Goal: Complete application form

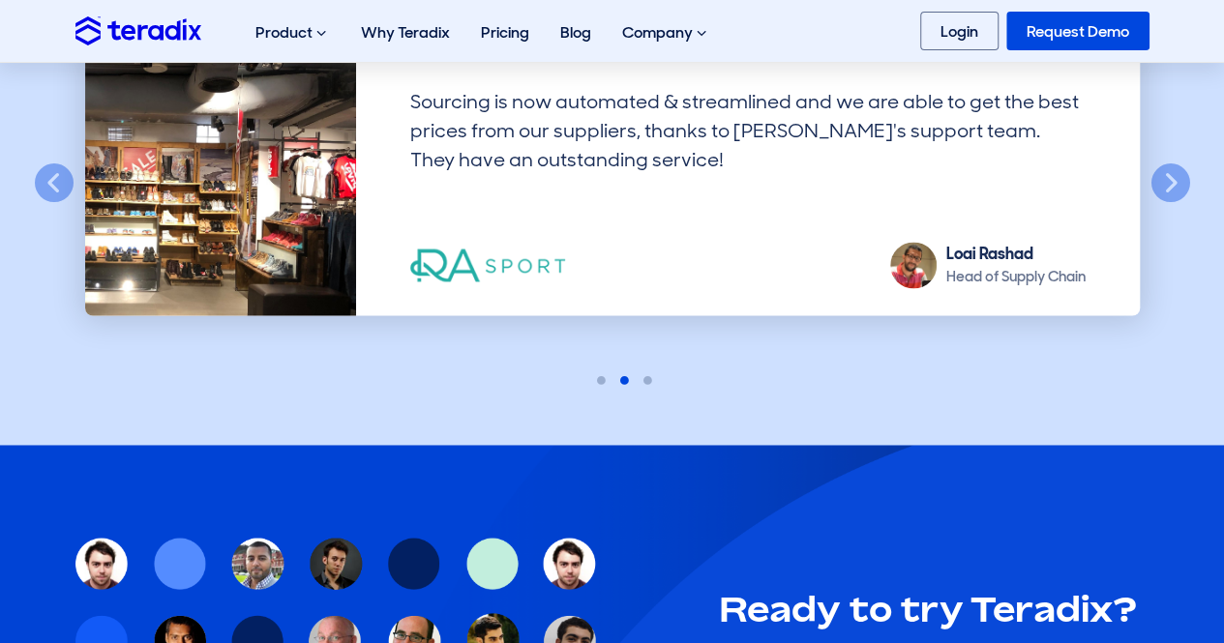
scroll to position [6096, 0]
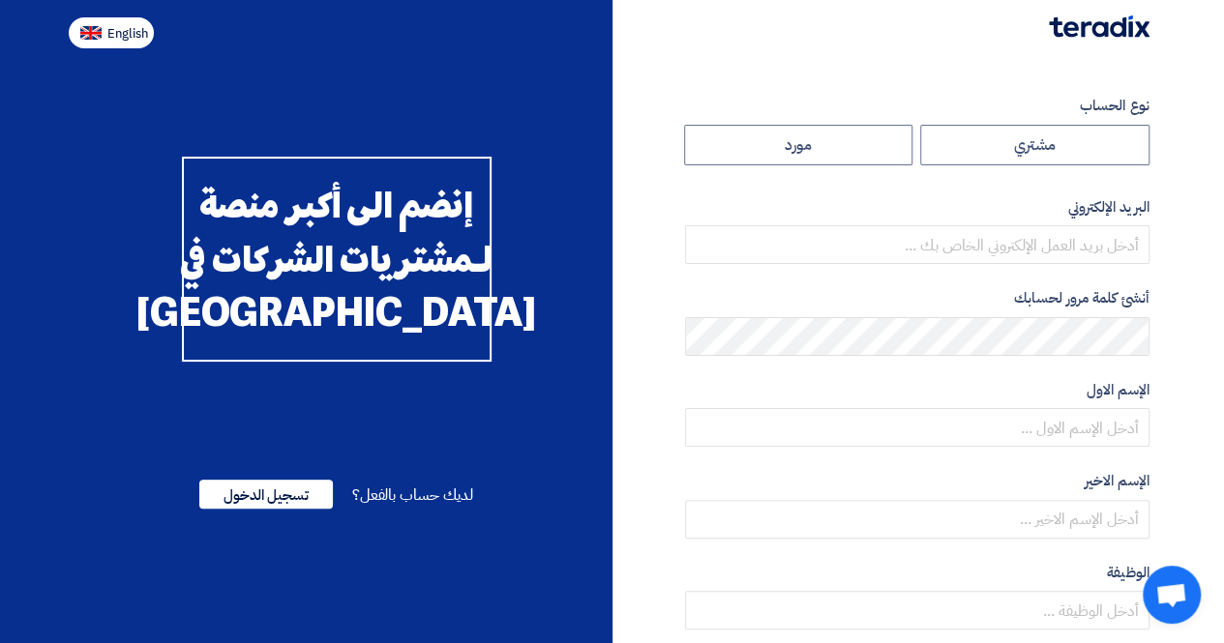
click at [125, 30] on span "English" at bounding box center [127, 34] width 41 height 14
type input "Register"
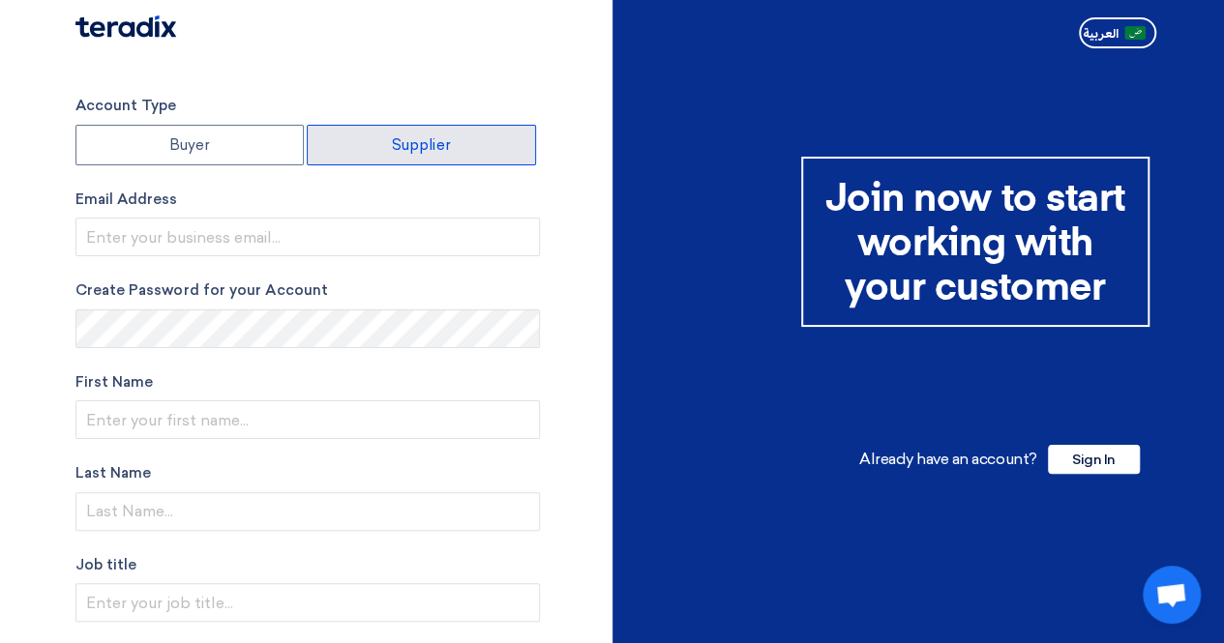
click at [414, 146] on label "Supplier" at bounding box center [421, 145] width 229 height 41
click at [414, 146] on input "Supplier" at bounding box center [421, 145] width 227 height 39
radio input "true"
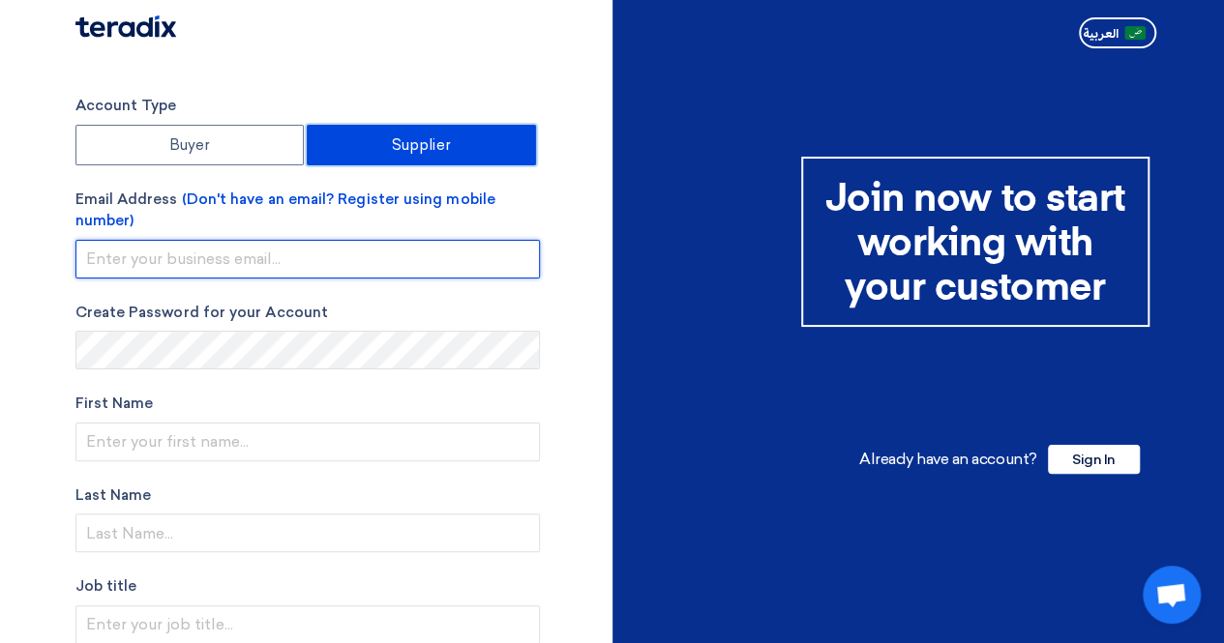
click at [469, 253] on input "email" at bounding box center [307, 259] width 464 height 39
click at [459, 255] on input "email" at bounding box center [307, 259] width 464 height 39
paste input "[EMAIL_ADDRESS][DOMAIN_NAME]"
type input "[EMAIL_ADDRESS][DOMAIN_NAME]"
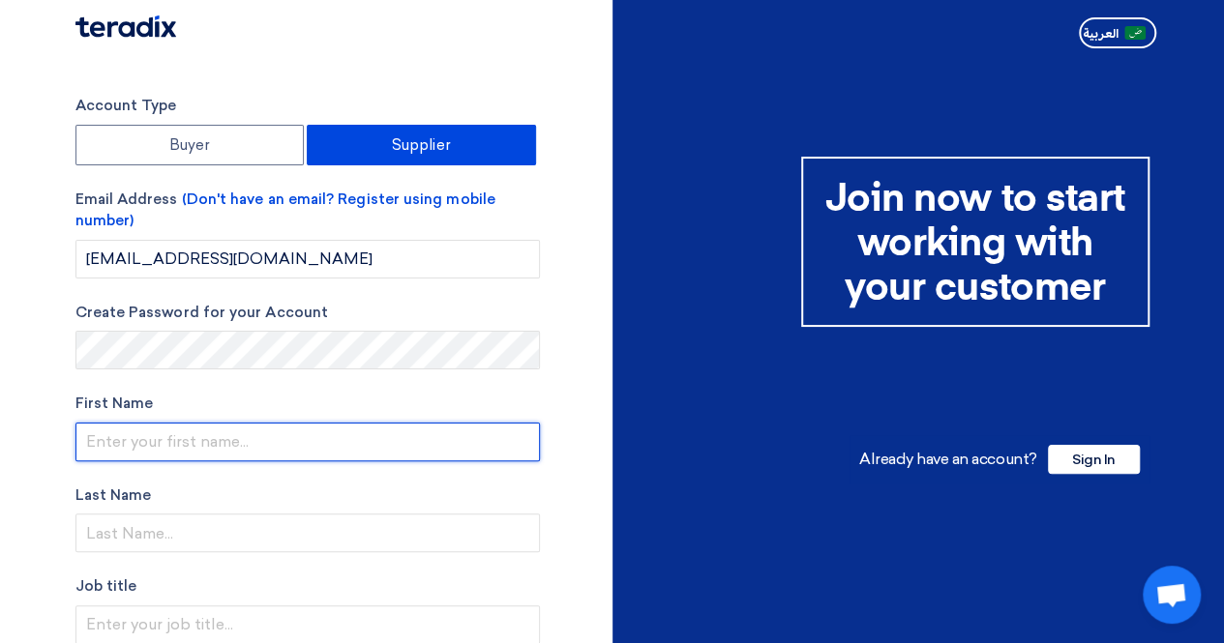
click at [362, 440] on input "text" at bounding box center [307, 442] width 464 height 39
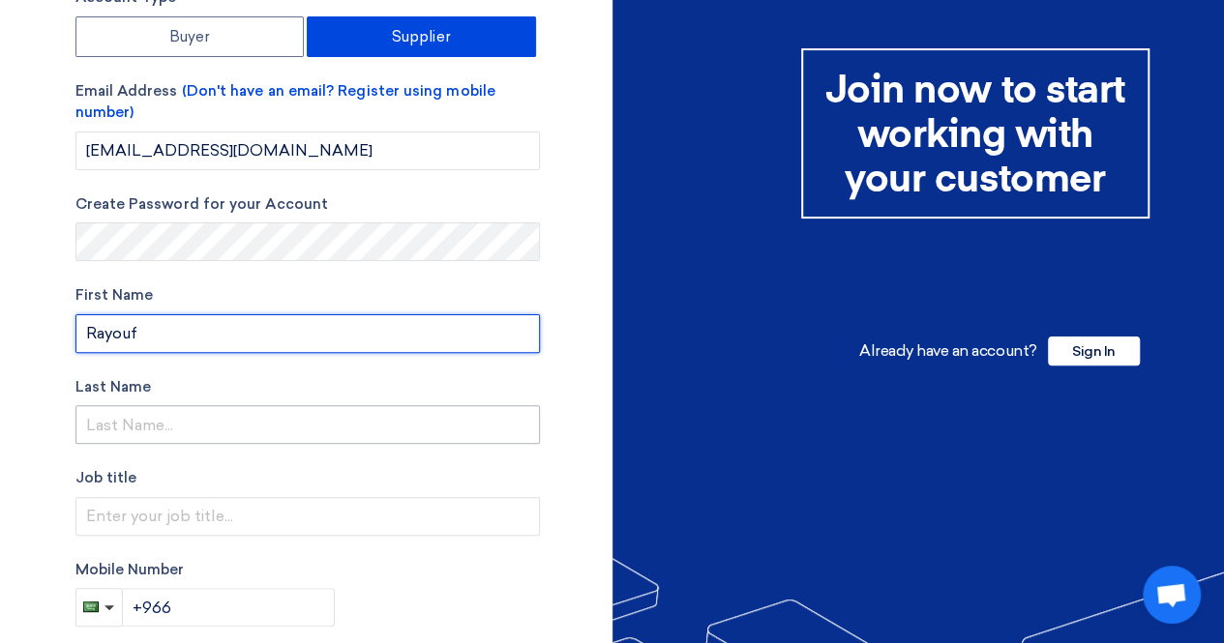
type input "Rayouf"
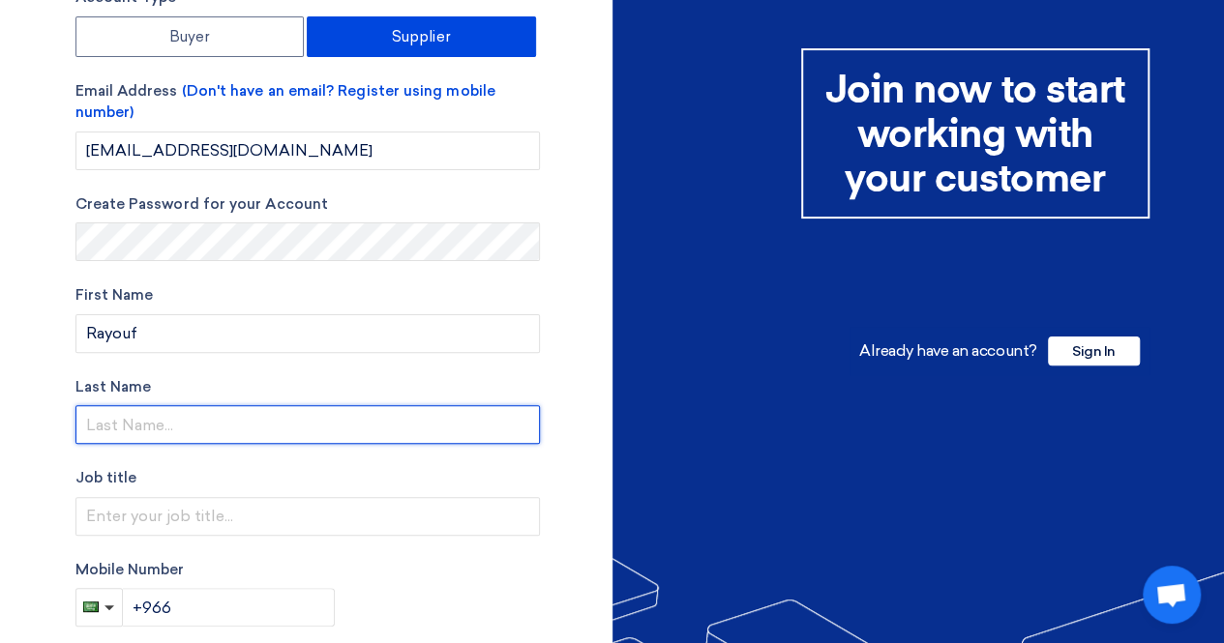
click at [399, 433] on input "text" at bounding box center [307, 424] width 464 height 39
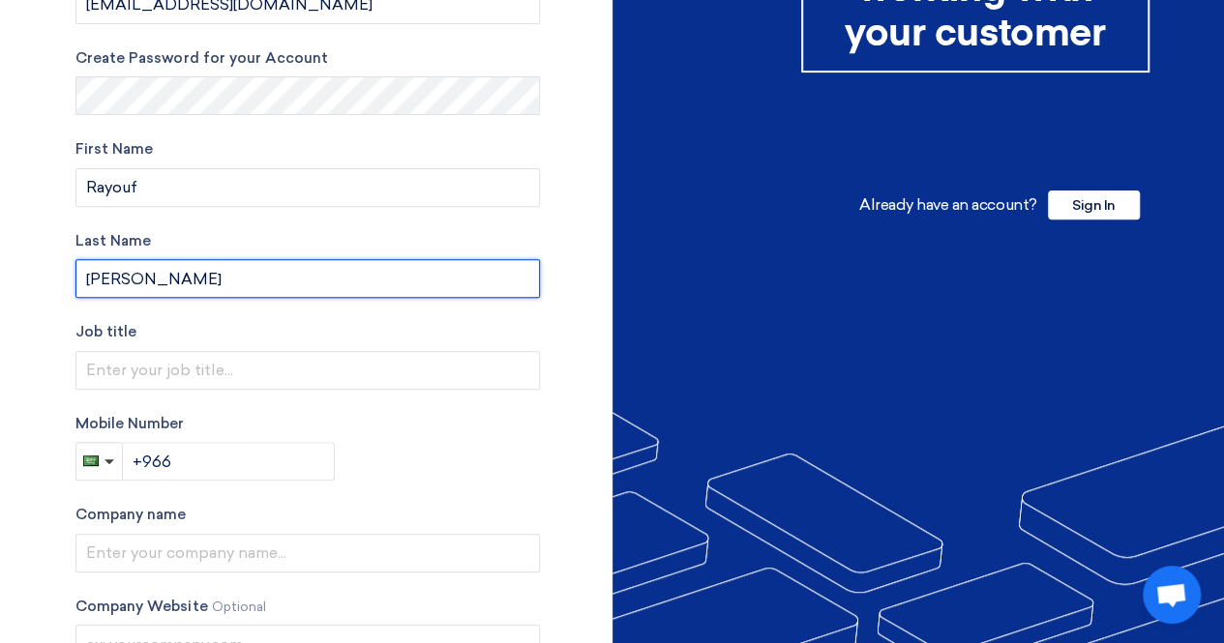
scroll to position [256, 0]
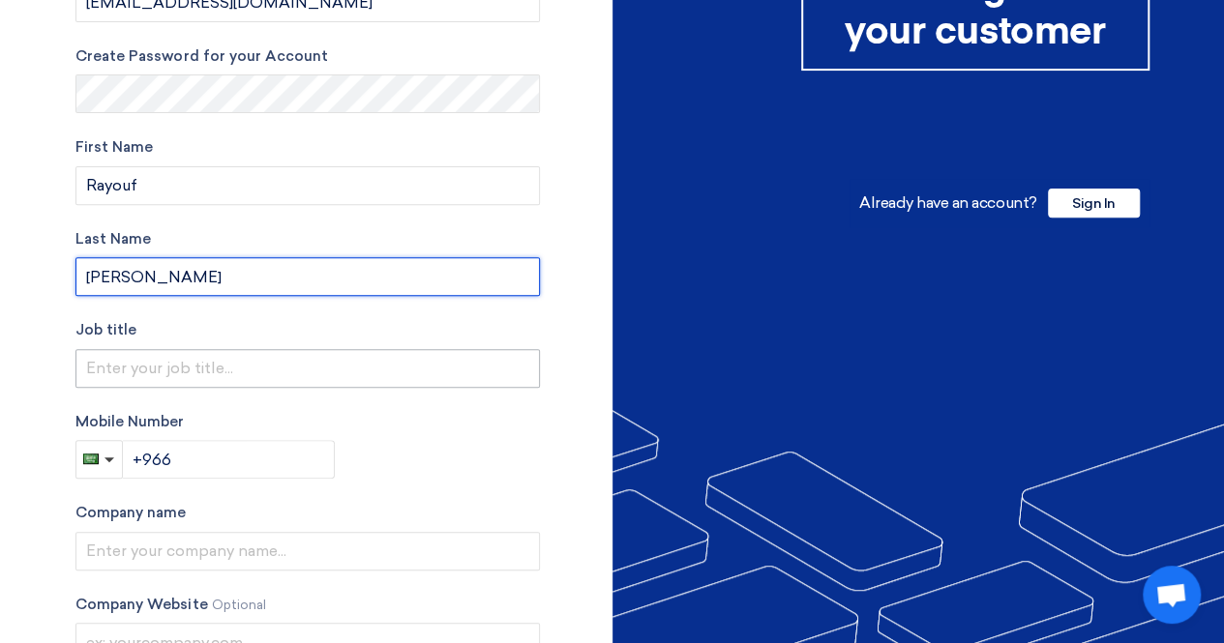
type input "Almubarak"
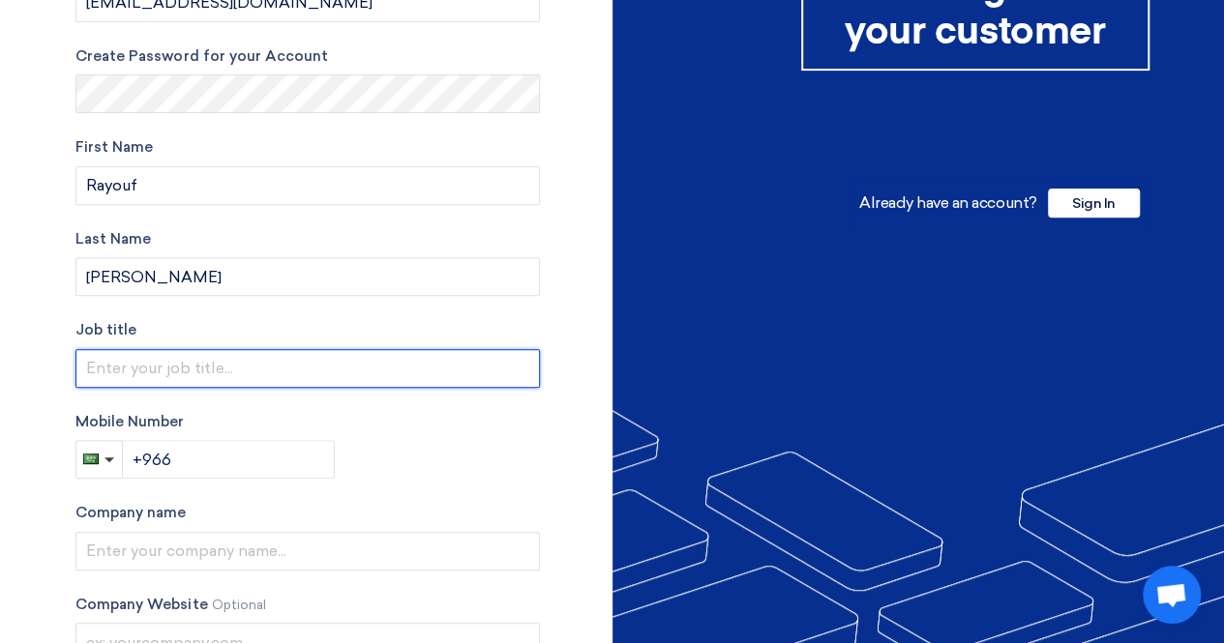
click at [444, 373] on input "text" at bounding box center [307, 368] width 464 height 39
type input "P"
click at [283, 373] on input "P" at bounding box center [307, 368] width 464 height 39
paste input "procurement"
click at [93, 367] on input "procurement" at bounding box center [307, 368] width 464 height 39
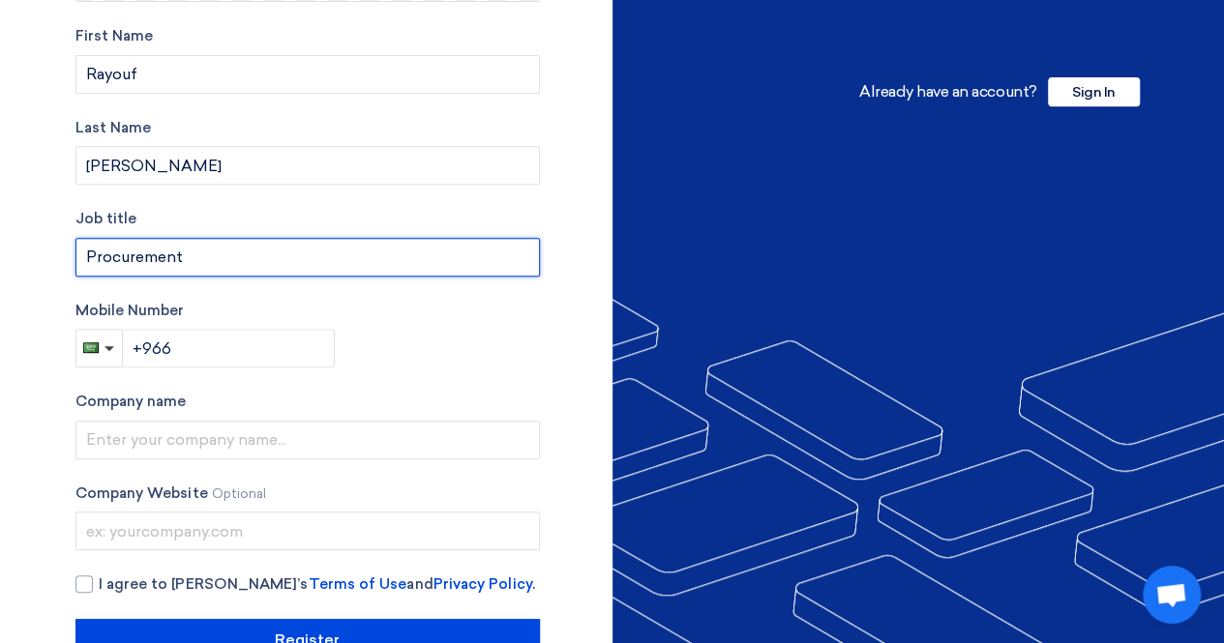
scroll to position [369, 0]
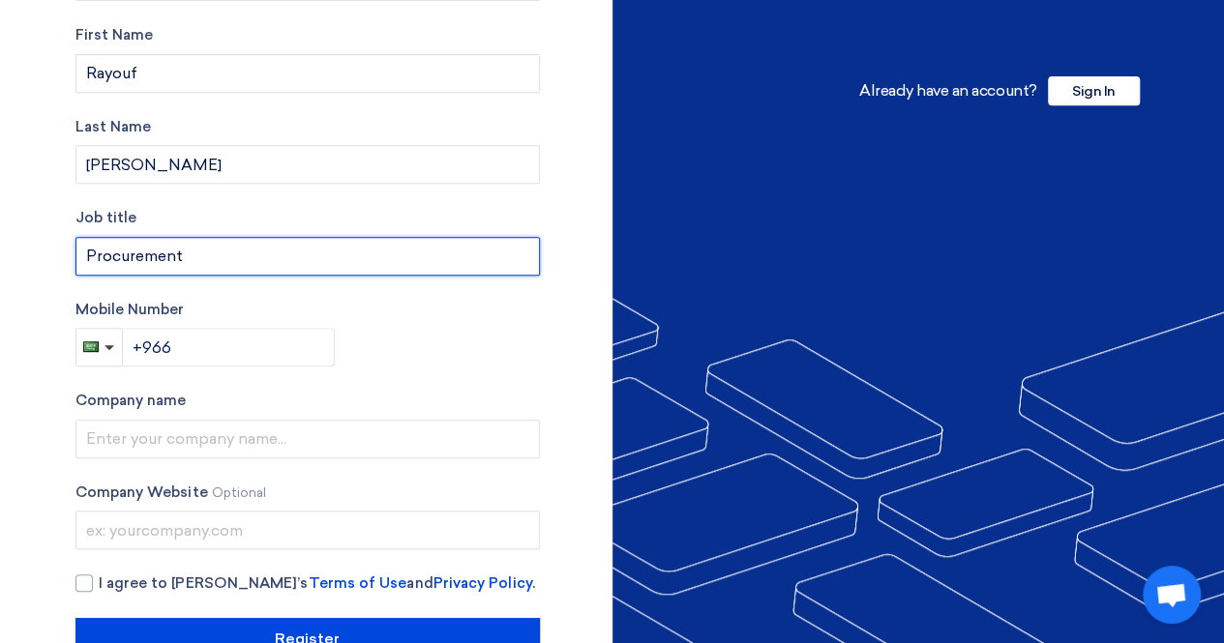
type input "Procurement"
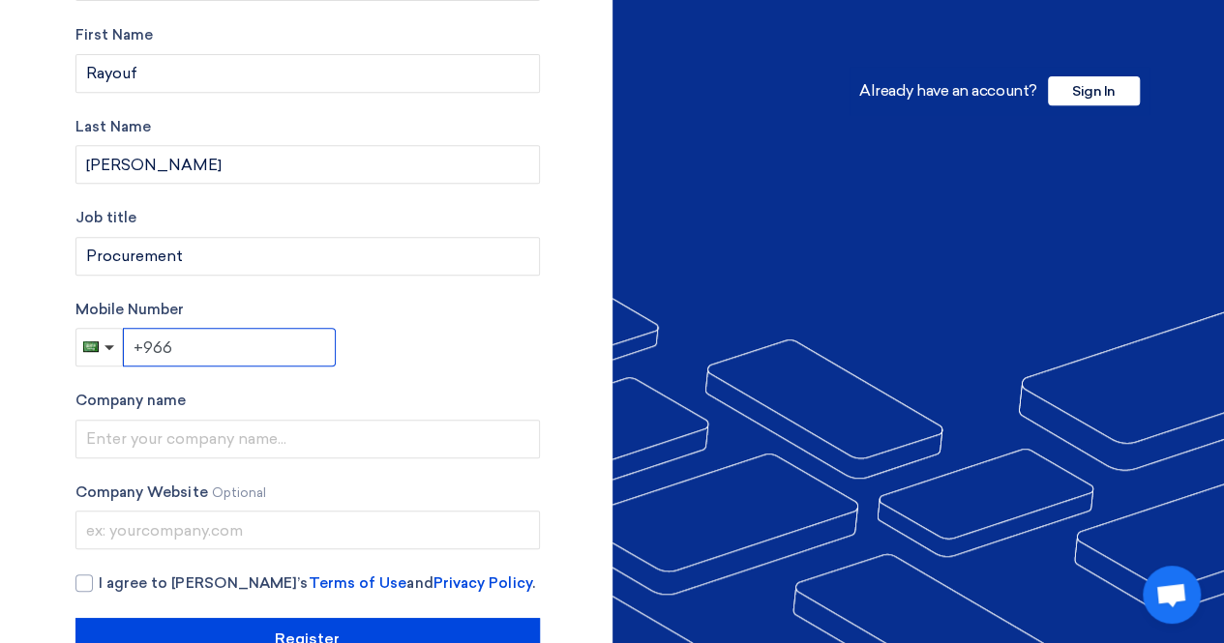
click at [257, 358] on input "+966" at bounding box center [229, 347] width 213 height 39
click at [253, 348] on input "+966" at bounding box center [229, 347] width 213 height 39
paste input "966 55 397 3781"
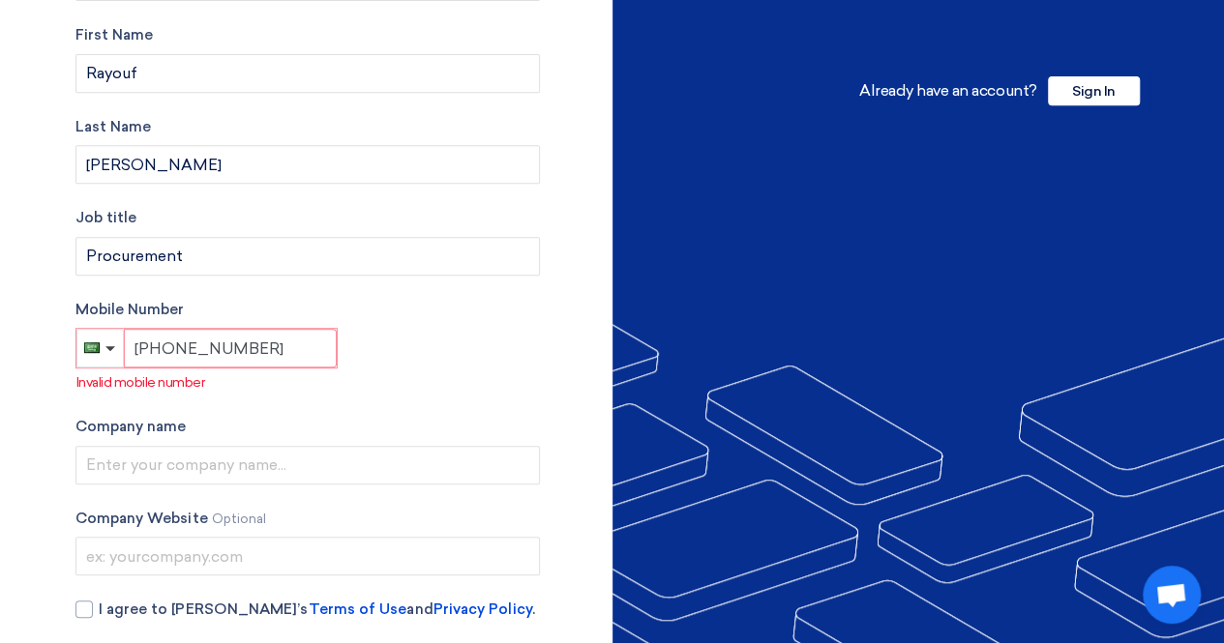
click at [204, 347] on input "+966 966 55 397 3781" at bounding box center [230, 348] width 213 height 39
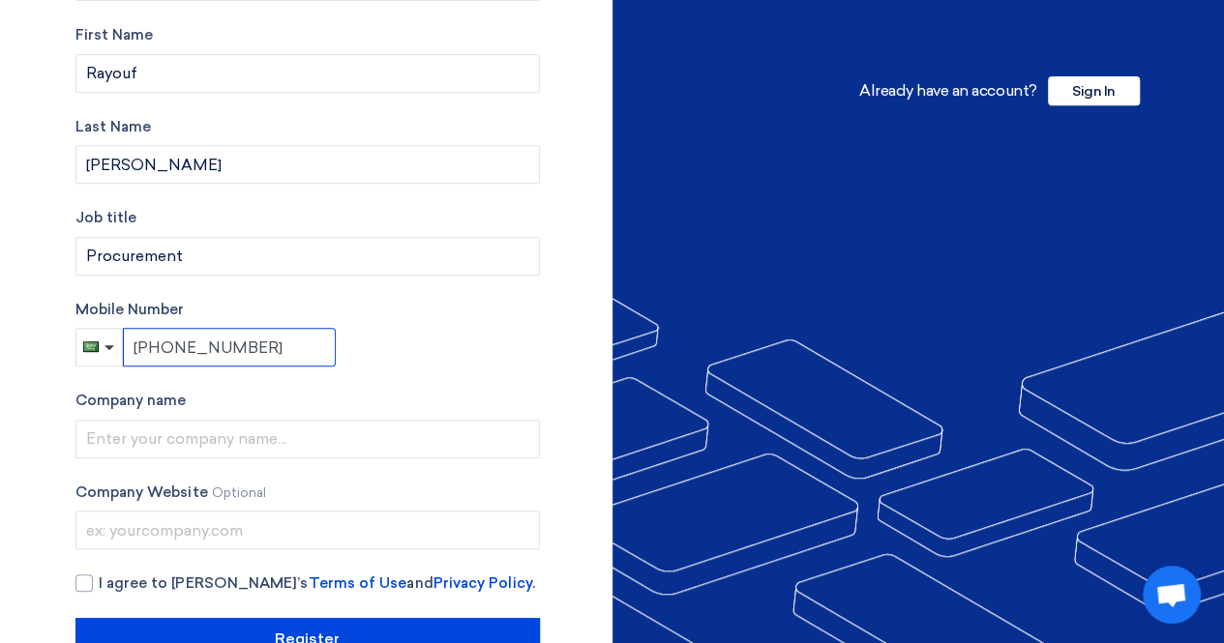
type input "+96655 397 3781"
click at [399, 384] on div "Account Type Buyer Supplier Email Address (Don't have an email? Register using …" at bounding box center [307, 193] width 464 height 935
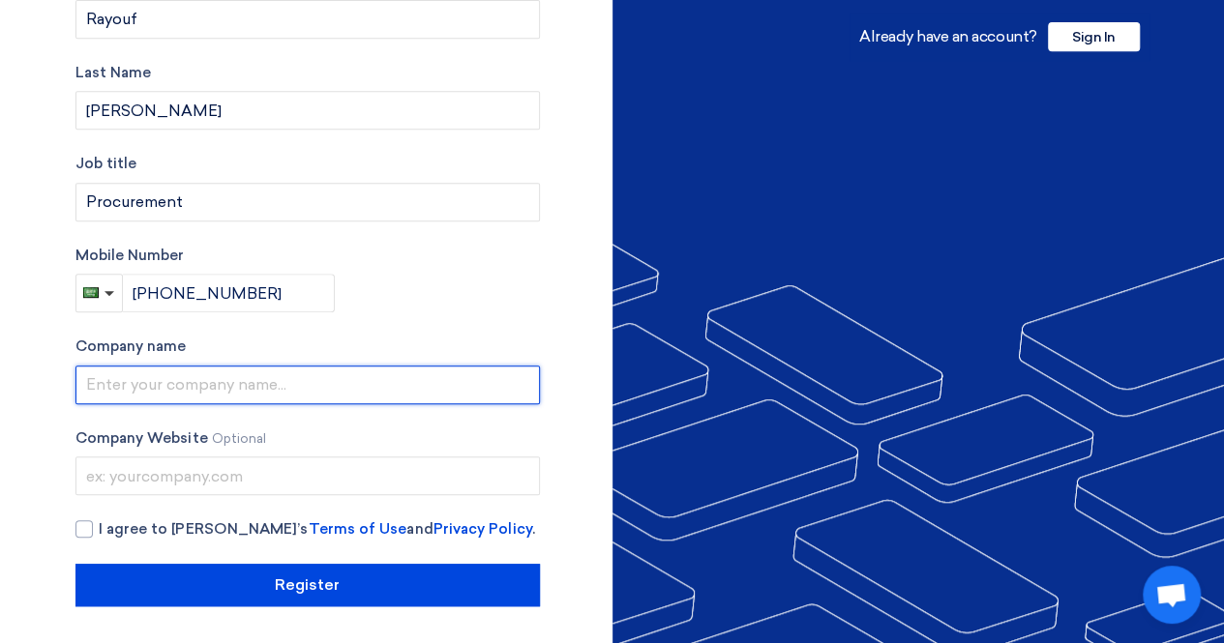
click at [362, 384] on input "text" at bounding box center [307, 385] width 464 height 39
click at [414, 394] on input "text" at bounding box center [307, 385] width 464 height 39
paste input "Instinctif Partners for Public Relations and Communication Co"
type input "Instinctif Partners for Public Relations and Communication Co"
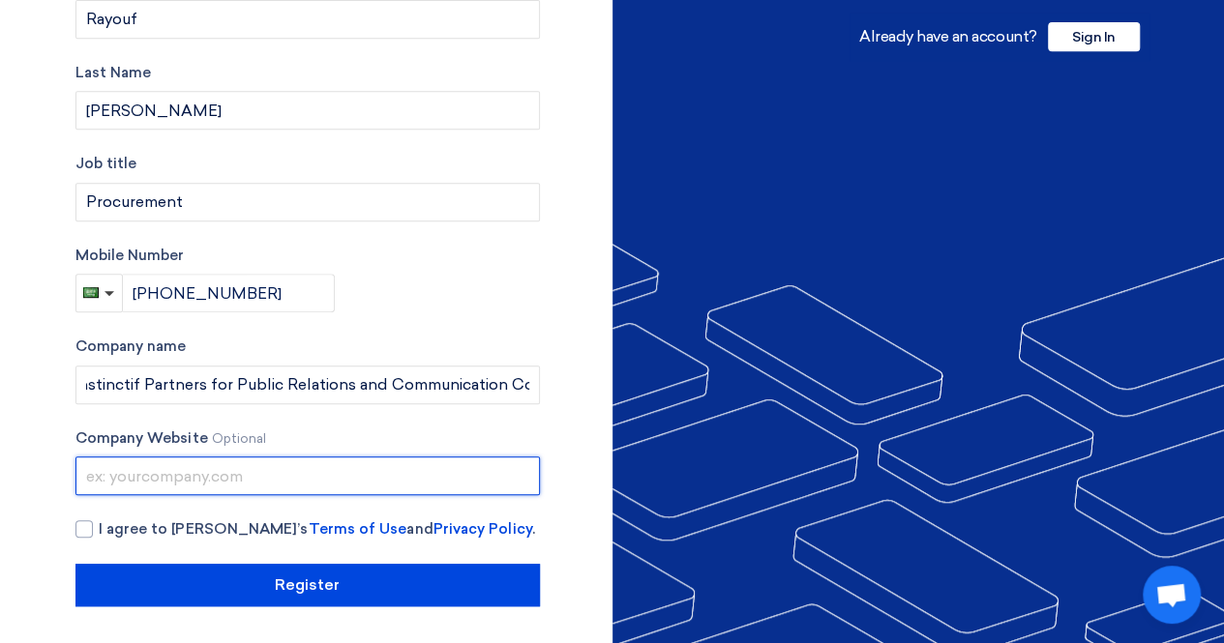
click at [381, 485] on input "text" at bounding box center [307, 476] width 464 height 39
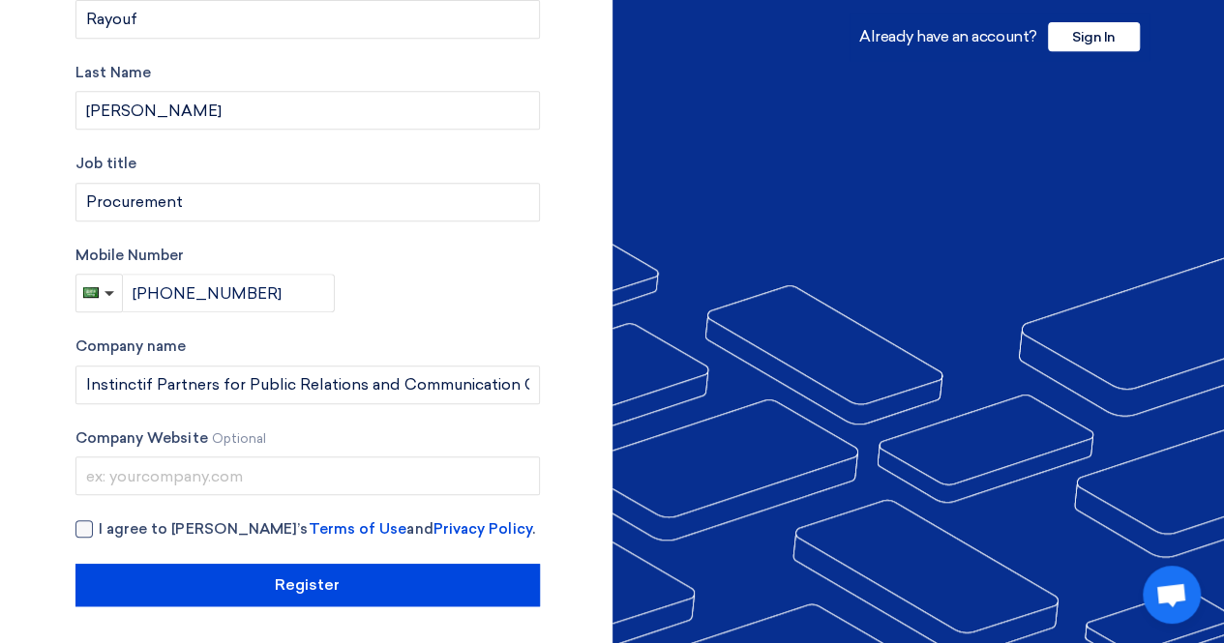
click at [81, 524] on div at bounding box center [83, 529] width 17 height 17
click at [99, 524] on input "I agree to Teradix’s Terms of Use and Privacy Policy ." at bounding box center [331, 538] width 464 height 39
checkbox input "true"
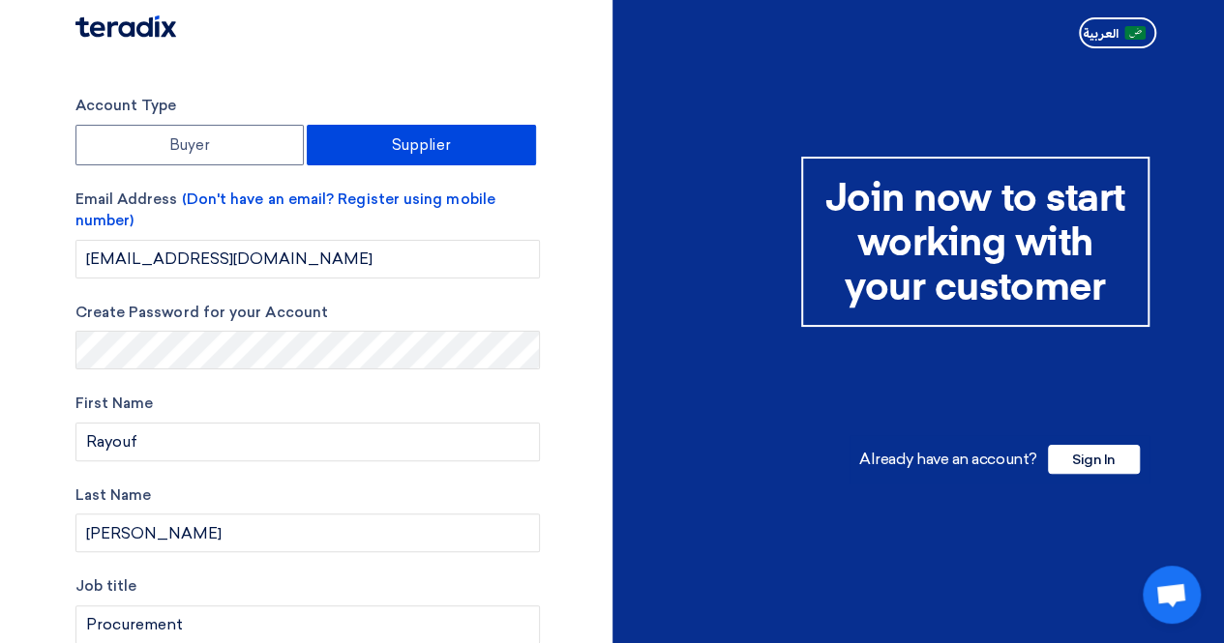
scroll to position [423, 0]
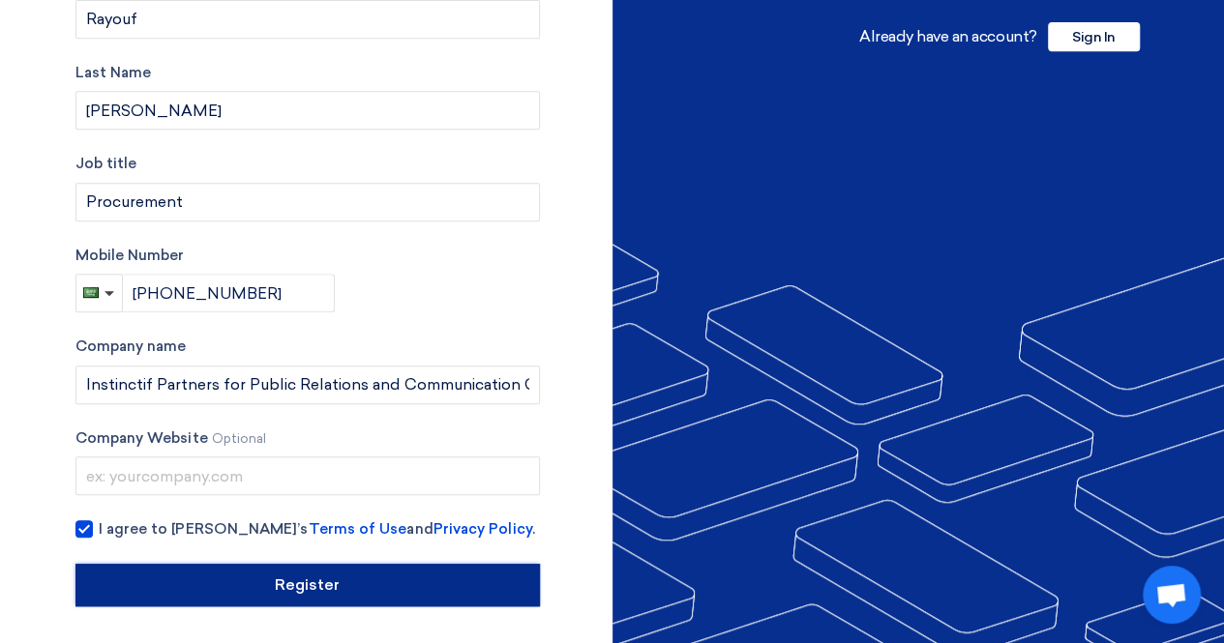
click at [425, 582] on input "Register" at bounding box center [307, 585] width 464 height 43
click at [456, 593] on input "Register" at bounding box center [307, 585] width 464 height 43
click at [456, 581] on input "Register" at bounding box center [307, 585] width 464 height 43
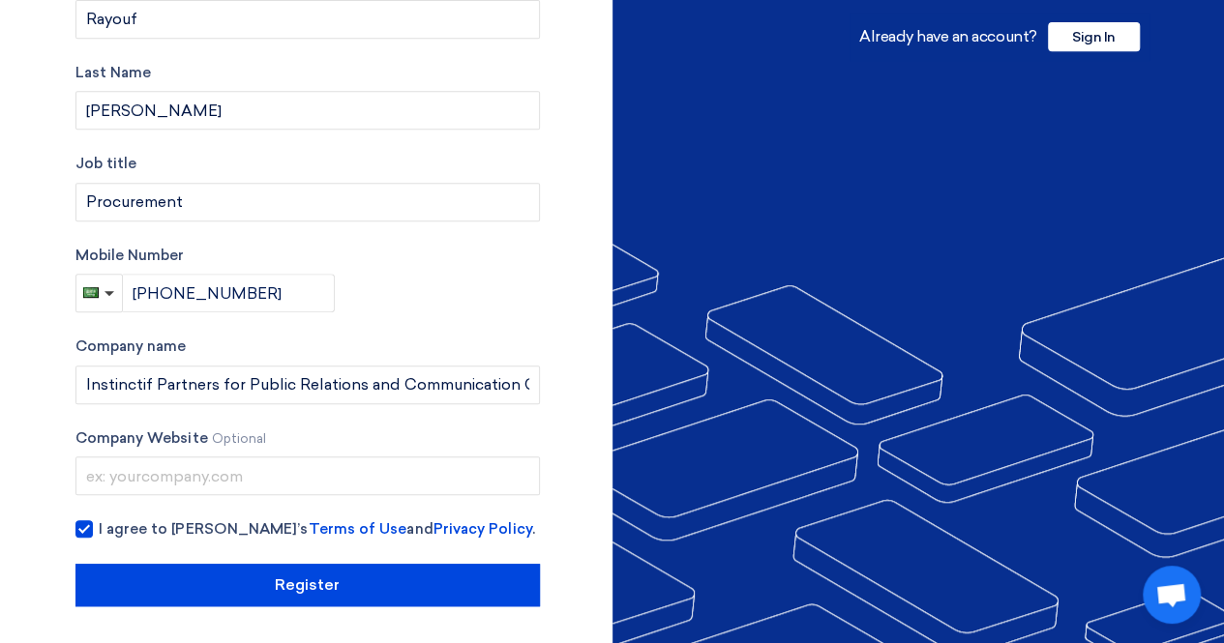
scroll to position [0, 0]
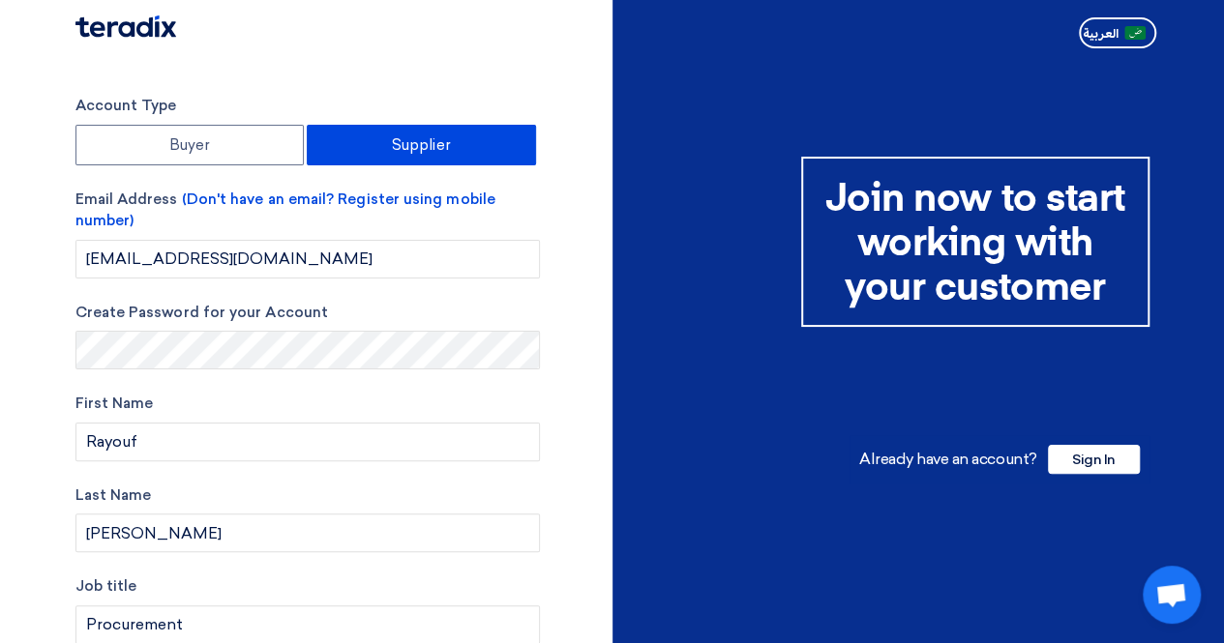
click at [580, 256] on div "Account Type Buyer Supplier Email Address (Don't have an email? Register using …" at bounding box center [337, 562] width 552 height 935
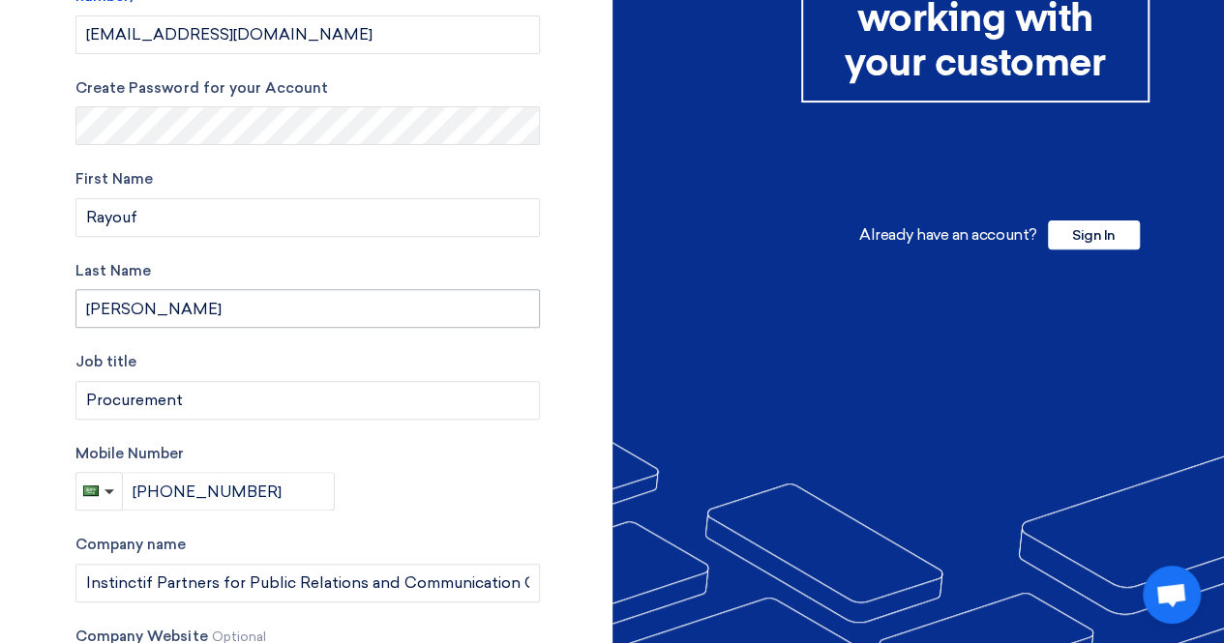
scroll to position [226, 0]
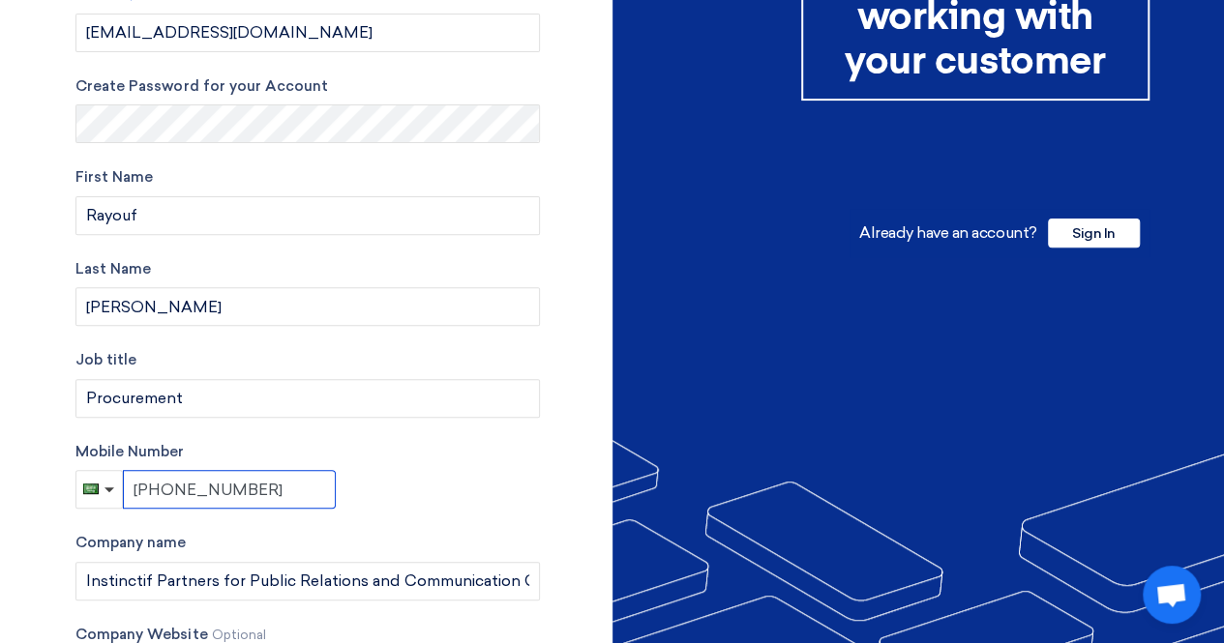
click at [219, 488] on input "+96655 397 3781" at bounding box center [229, 489] width 213 height 39
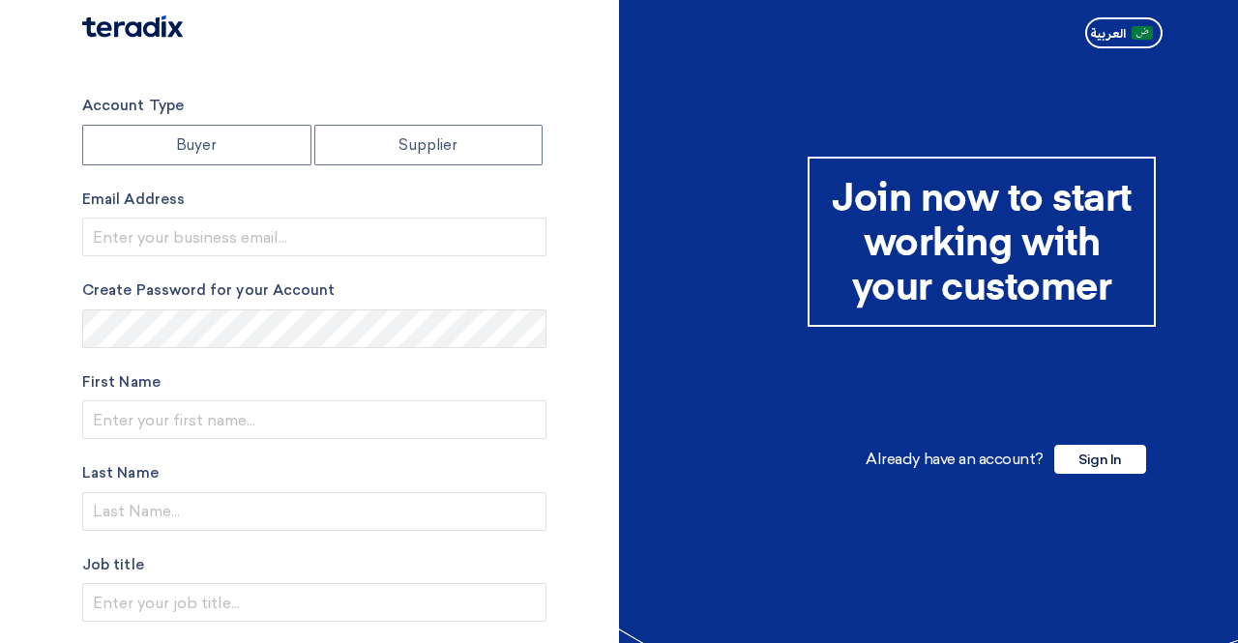
click at [575, 105] on html "Account Type Buyer Supplier Email Address Create Password for your Account Firs…" at bounding box center [619, 515] width 1238 height 1030
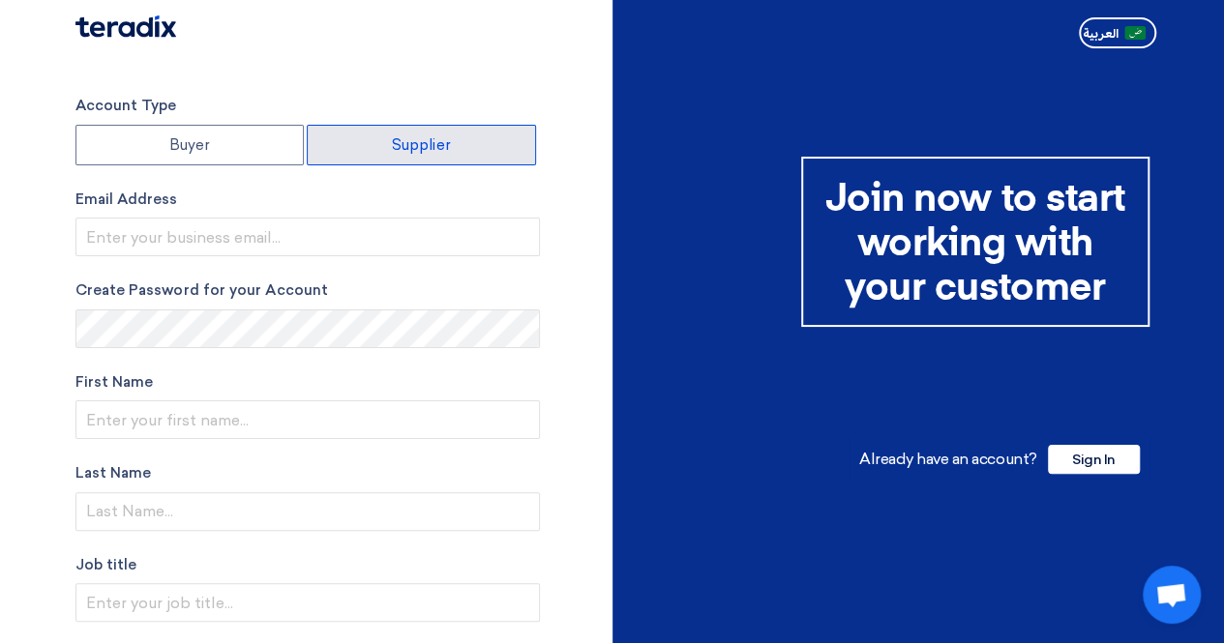
click at [416, 137] on label "Supplier" at bounding box center [421, 145] width 229 height 41
click at [416, 137] on input "Supplier" at bounding box center [421, 145] width 227 height 39
radio input "true"
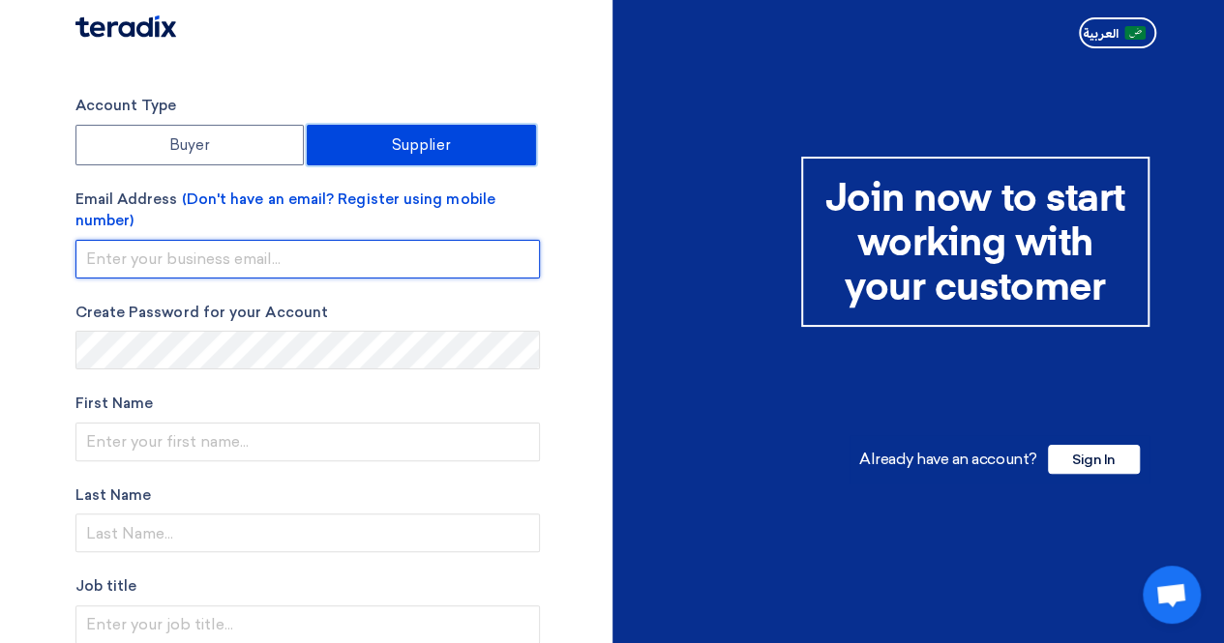
click at [459, 245] on input "email" at bounding box center [307, 259] width 464 height 39
click at [470, 261] on input "email" at bounding box center [307, 259] width 464 height 39
paste input "[EMAIL_ADDRESS][DOMAIN_NAME]"
type input "[EMAIL_ADDRESS][DOMAIN_NAME]"
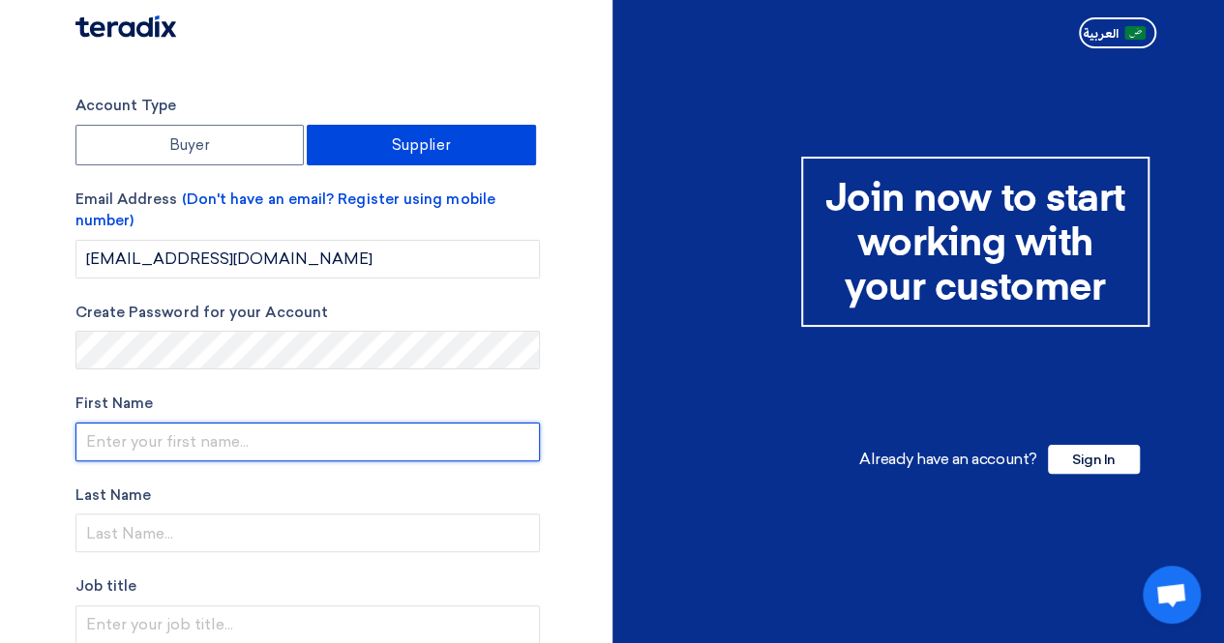
click at [448, 441] on input "text" at bounding box center [307, 442] width 464 height 39
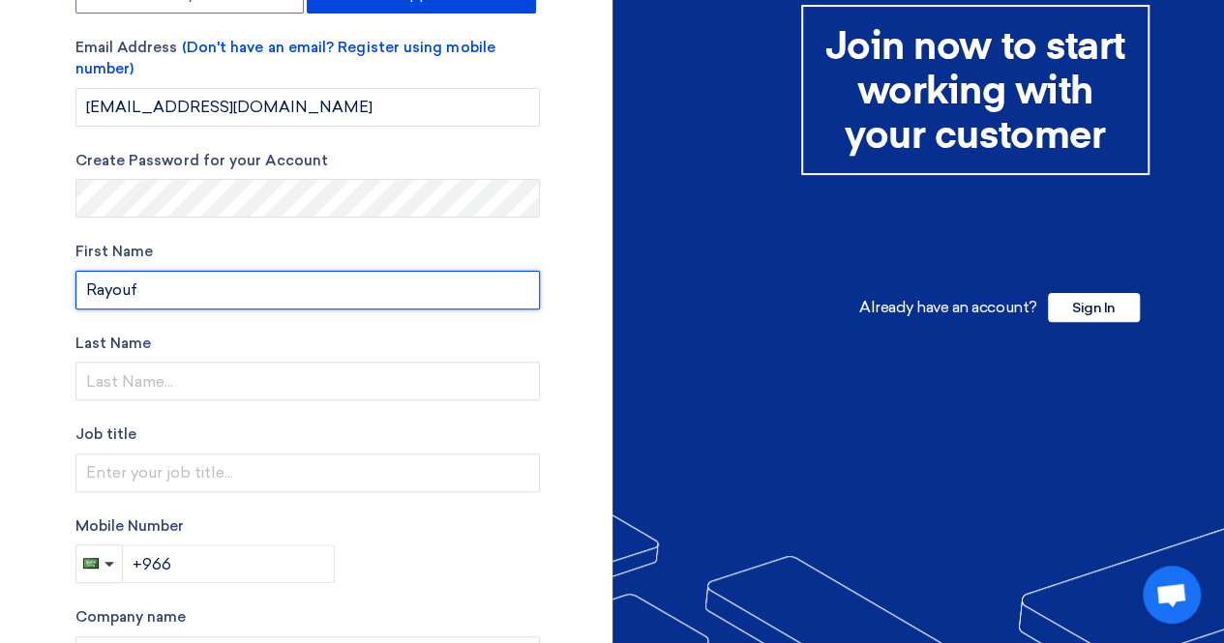
scroll to position [153, 0]
type input "Rayouf"
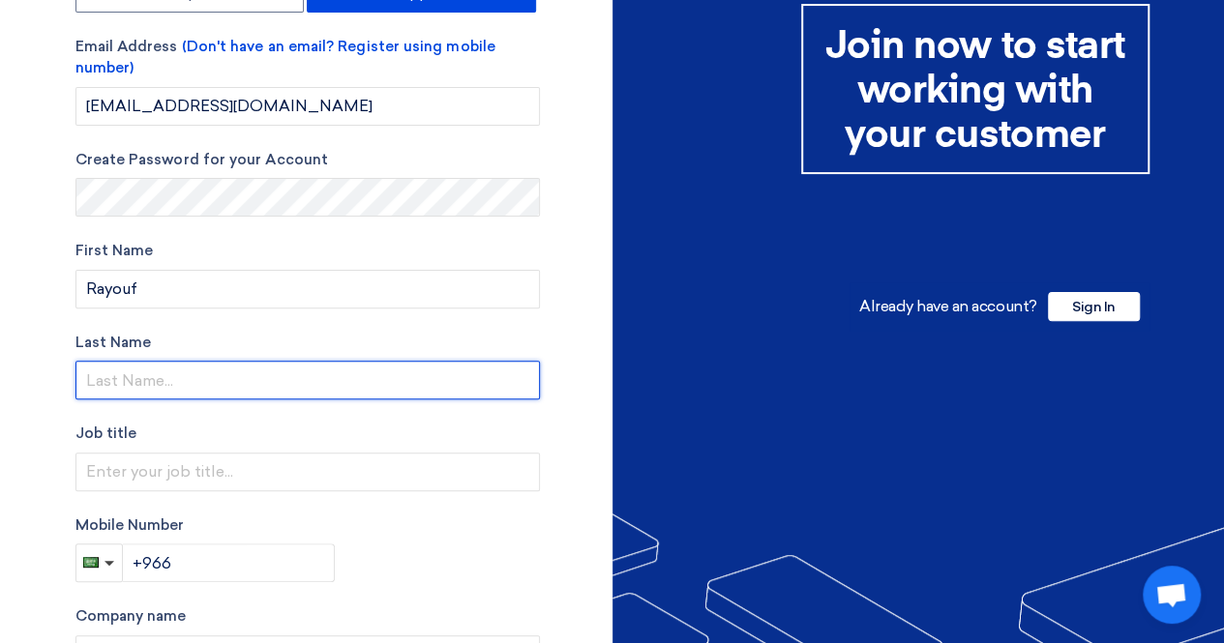
click at [410, 373] on input "text" at bounding box center [307, 380] width 464 height 39
type input "[PERSON_NAME]"
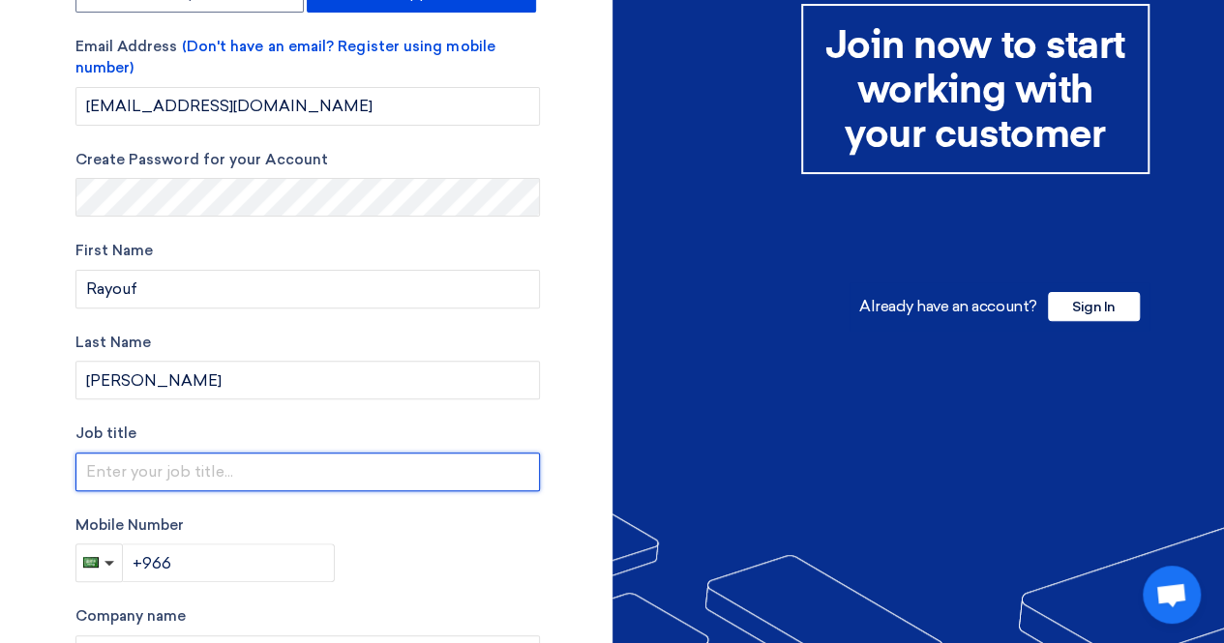
click at [446, 462] on input "text" at bounding box center [307, 472] width 464 height 39
click at [360, 473] on input "text" at bounding box center [307, 472] width 464 height 39
paste input "procurement"
click at [90, 469] on input "procurement" at bounding box center [307, 472] width 464 height 39
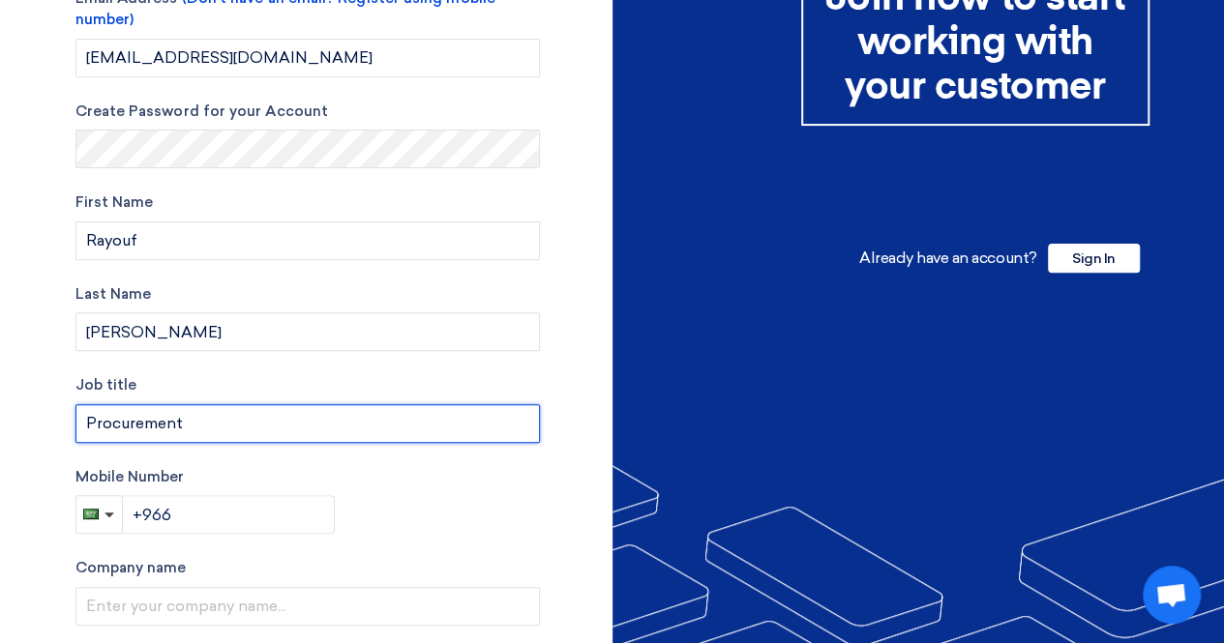
type input "Procurement"
click at [444, 430] on input "Procurement" at bounding box center [307, 423] width 464 height 39
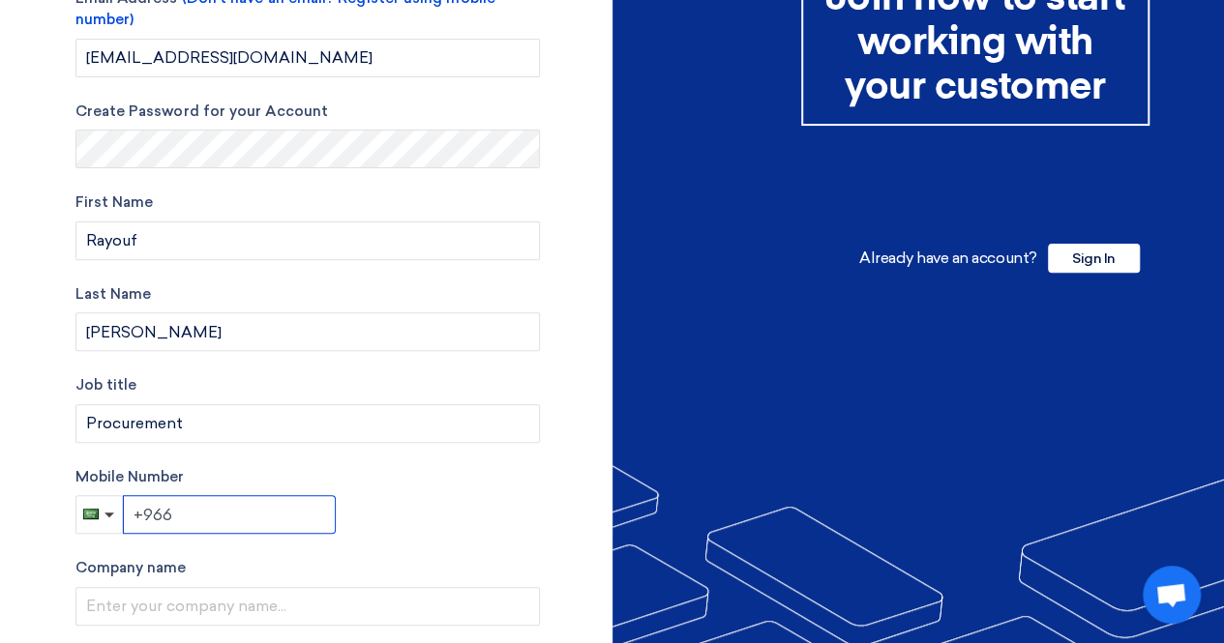
click at [278, 514] on input "+966" at bounding box center [229, 514] width 213 height 39
paste input "55 397 3781"
click at [224, 516] on input "+966 55 397 3781" at bounding box center [229, 514] width 213 height 39
click at [196, 516] on input "+966 55 3973781" at bounding box center [229, 514] width 213 height 39
type input "+966 553973781"
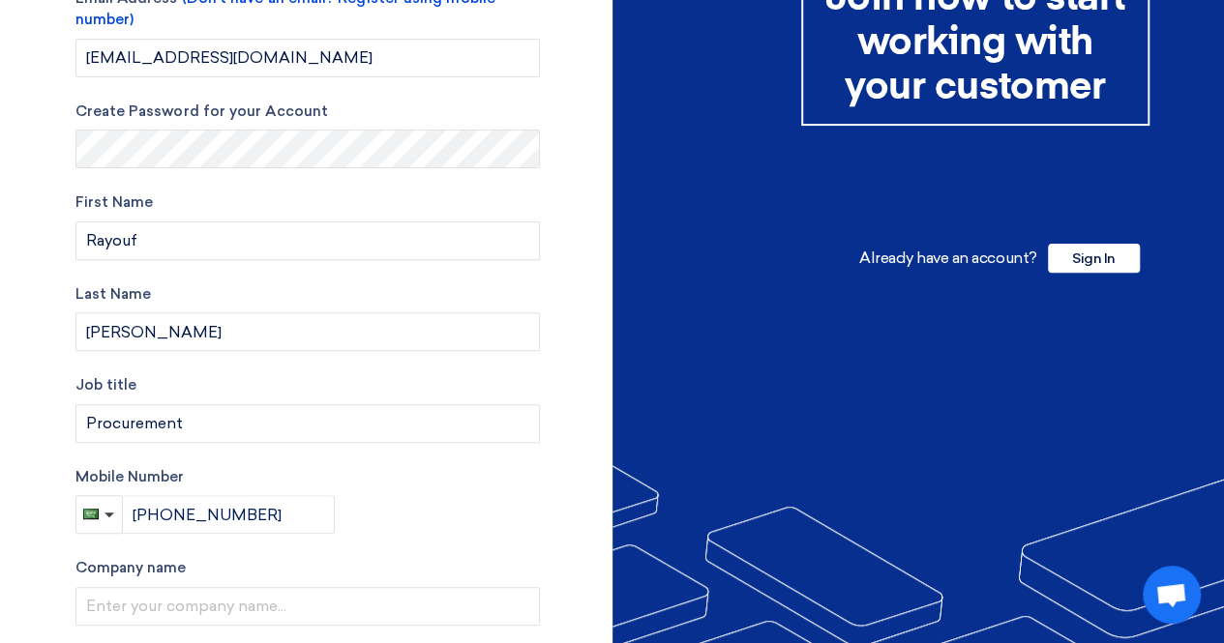
click at [430, 515] on div "Mobile Number +966 553973781" at bounding box center [307, 500] width 464 height 69
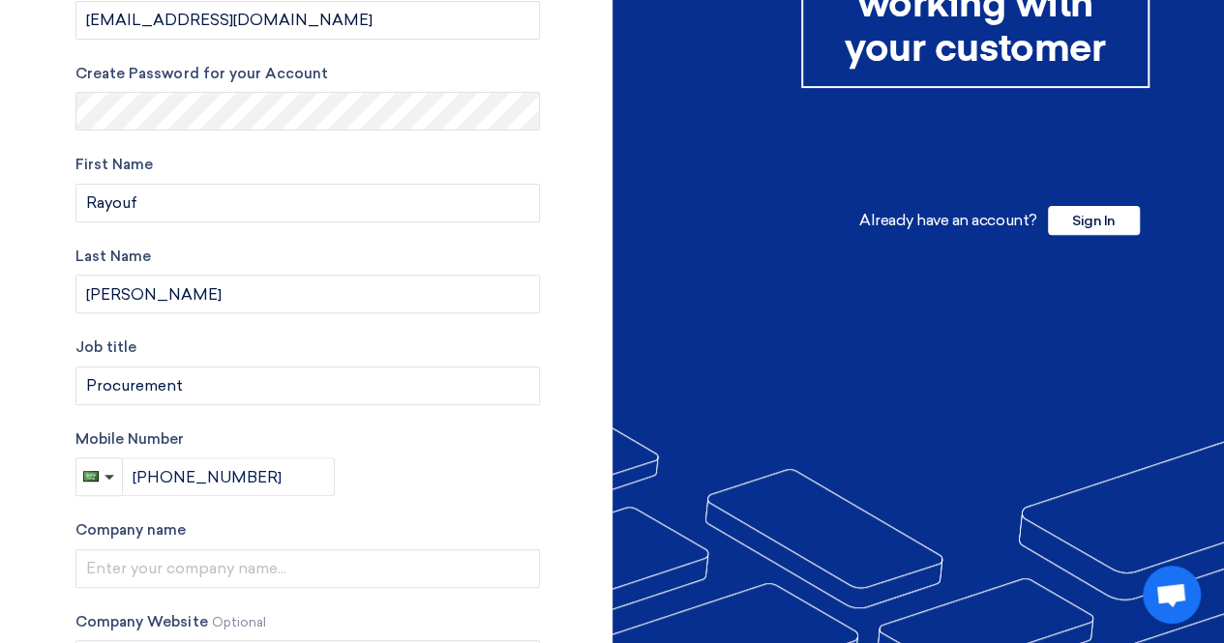
scroll to position [240, 0]
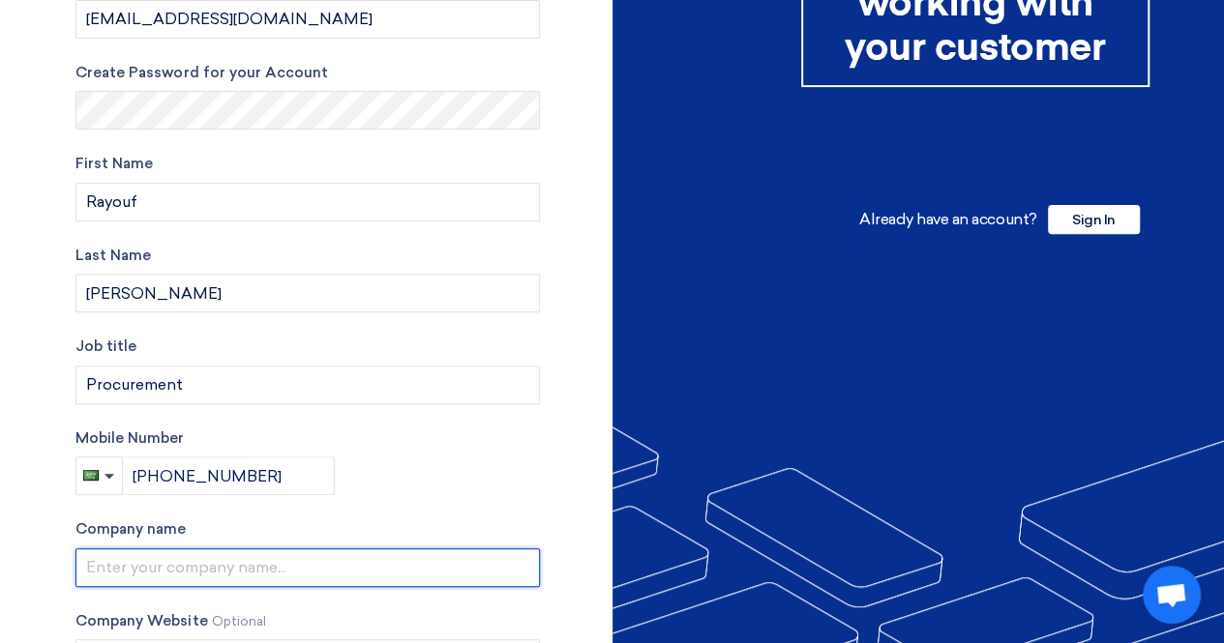
click at [469, 562] on input "text" at bounding box center [307, 568] width 464 height 39
click at [436, 580] on input "text" at bounding box center [307, 568] width 464 height 39
paste input "Instinctif Partners for Public Relations and Communication Co"
type input "Instinctif Partners for Public Relations and Communication Co"
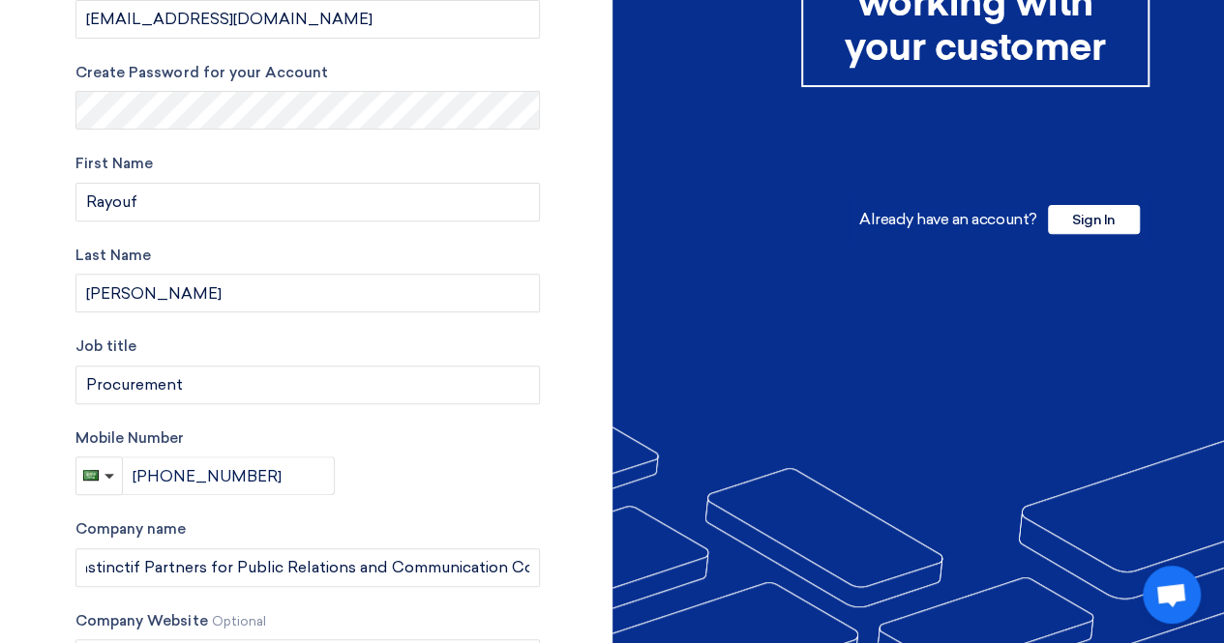
click at [487, 533] on label "Company name" at bounding box center [307, 530] width 464 height 22
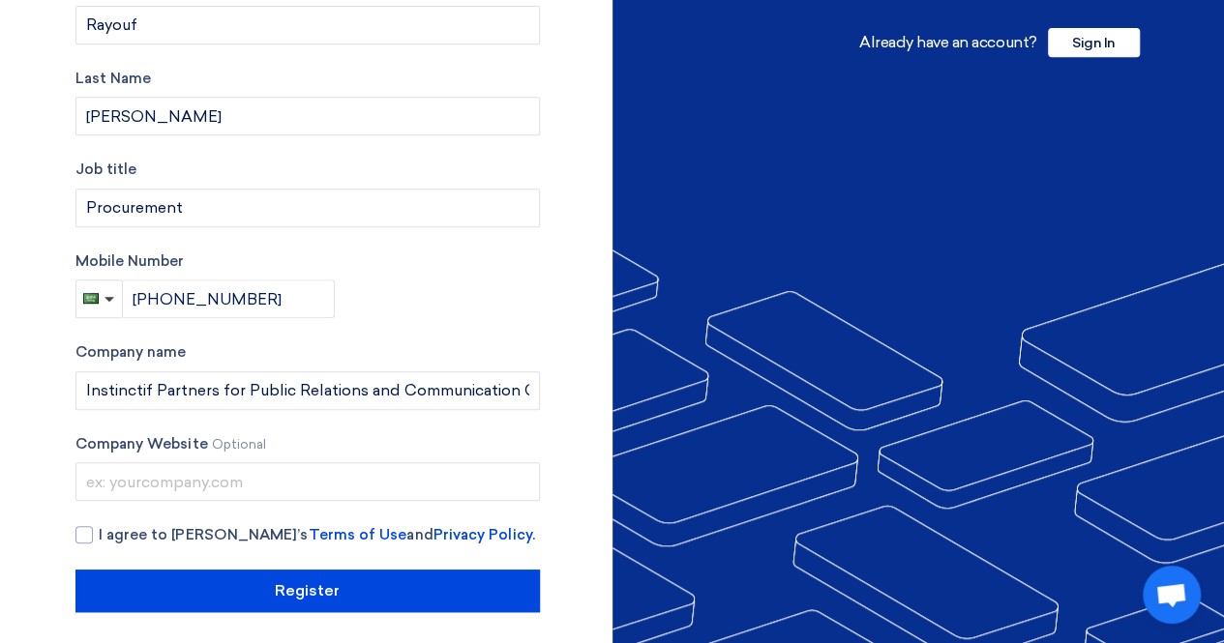
scroll to position [418, 0]
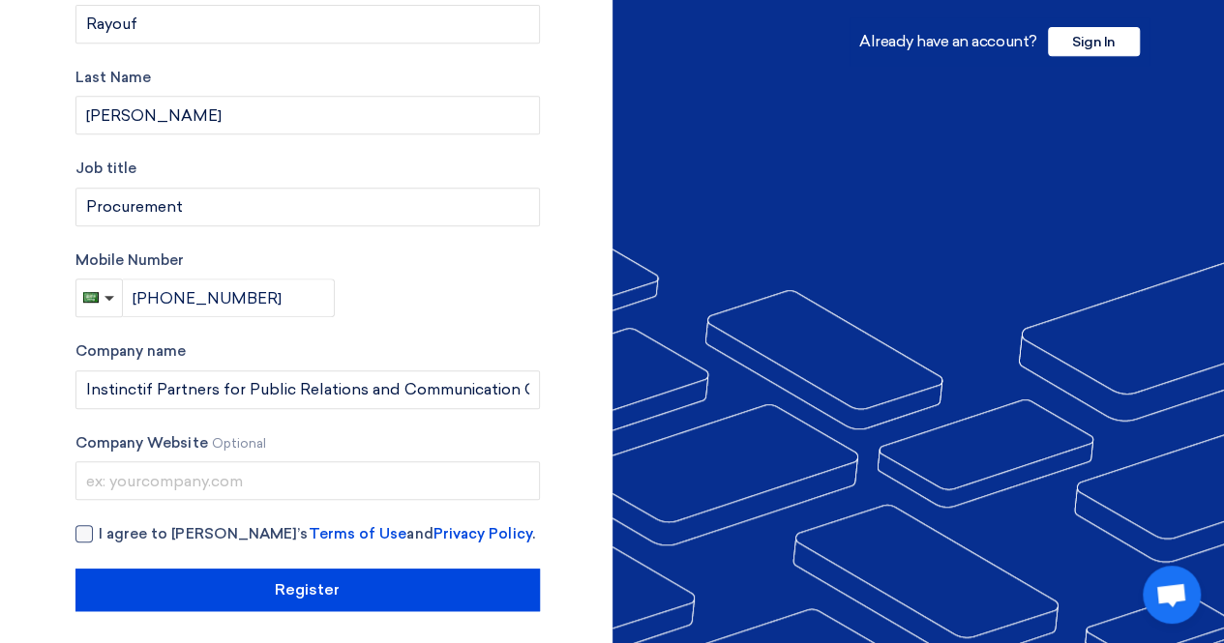
click at [75, 538] on div at bounding box center [83, 533] width 17 height 17
click at [99, 538] on input "I agree to Teradix’s Terms of Use and Privacy Policy ." at bounding box center [331, 542] width 464 height 39
checkbox input "true"
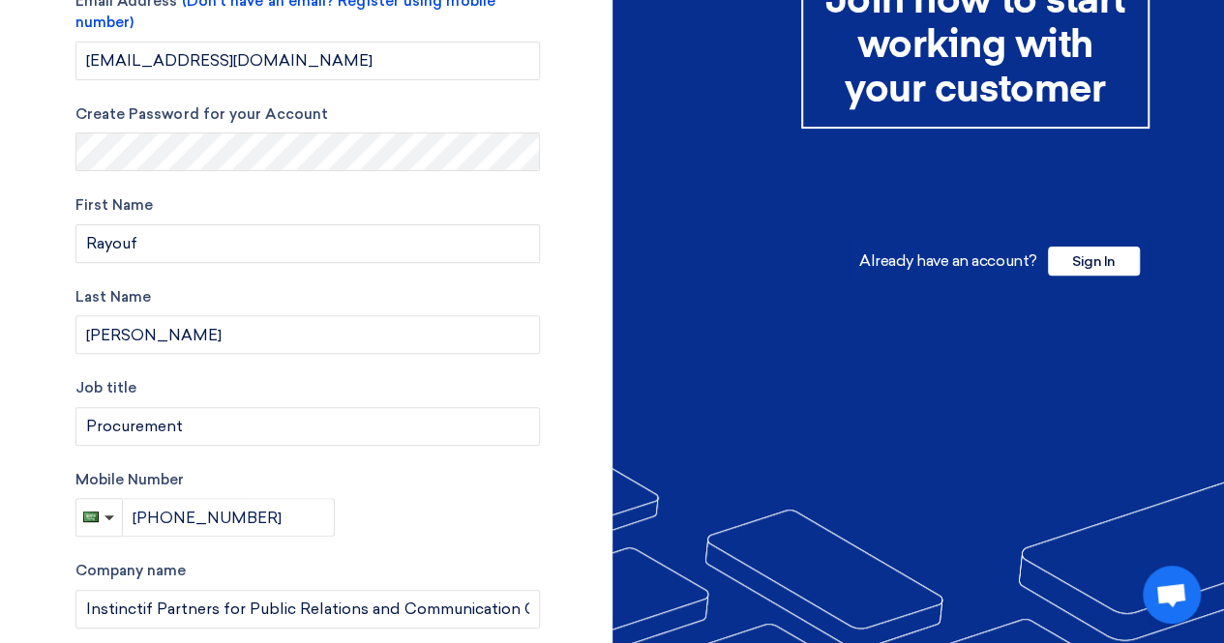
scroll to position [423, 0]
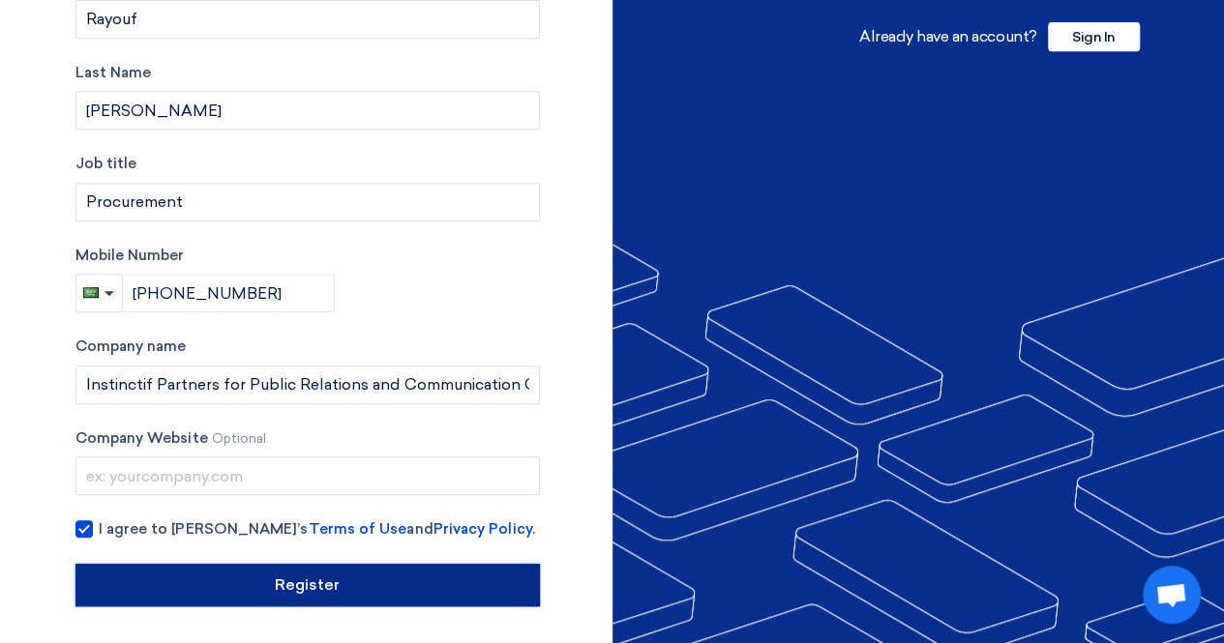
click at [434, 582] on input "Register" at bounding box center [307, 585] width 464 height 43
click at [501, 582] on input "Register" at bounding box center [307, 585] width 464 height 43
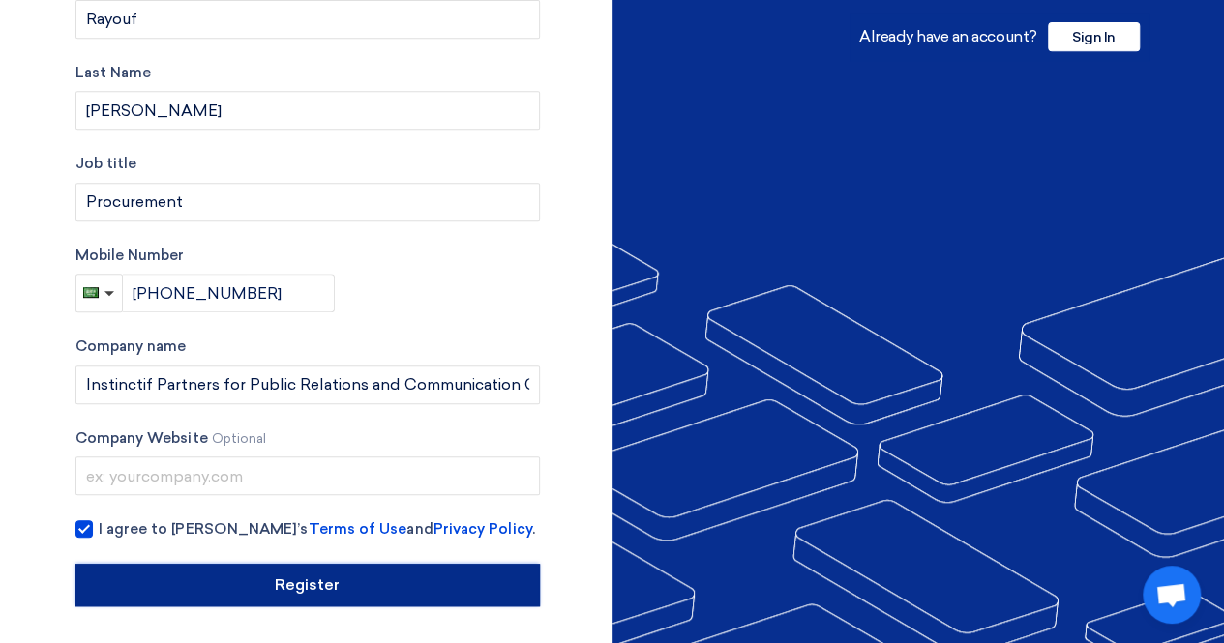
click at [463, 595] on input "Register" at bounding box center [307, 585] width 464 height 43
click at [461, 585] on input "Register" at bounding box center [307, 585] width 464 height 43
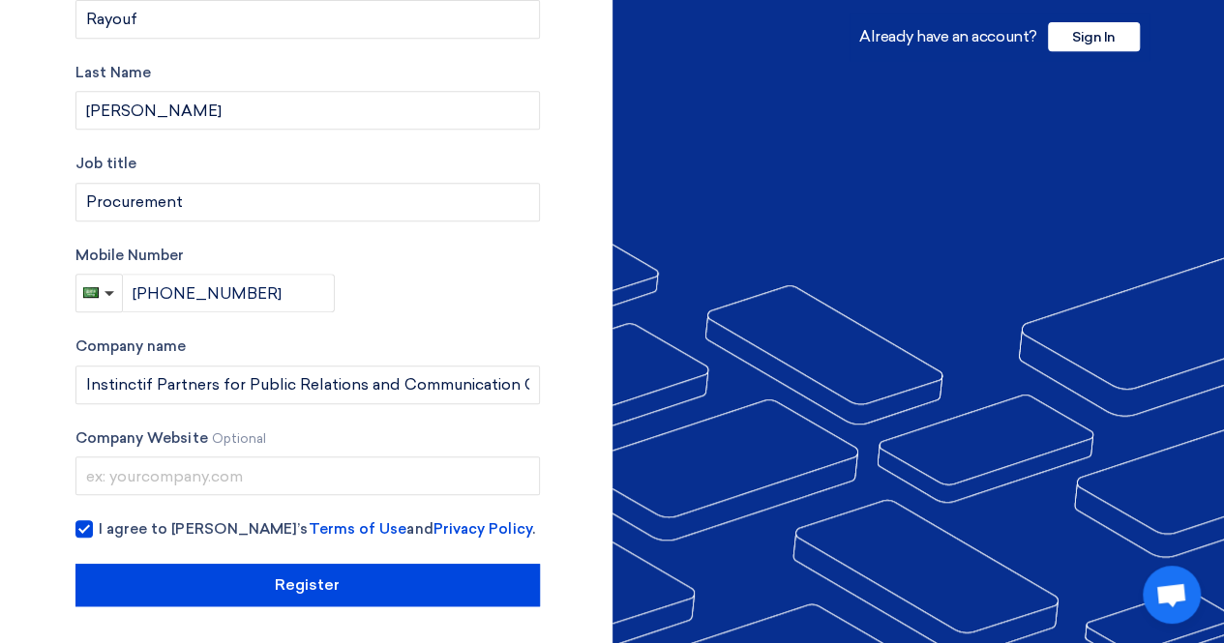
click at [1175, 584] on span "Open chat" at bounding box center [1171, 596] width 32 height 27
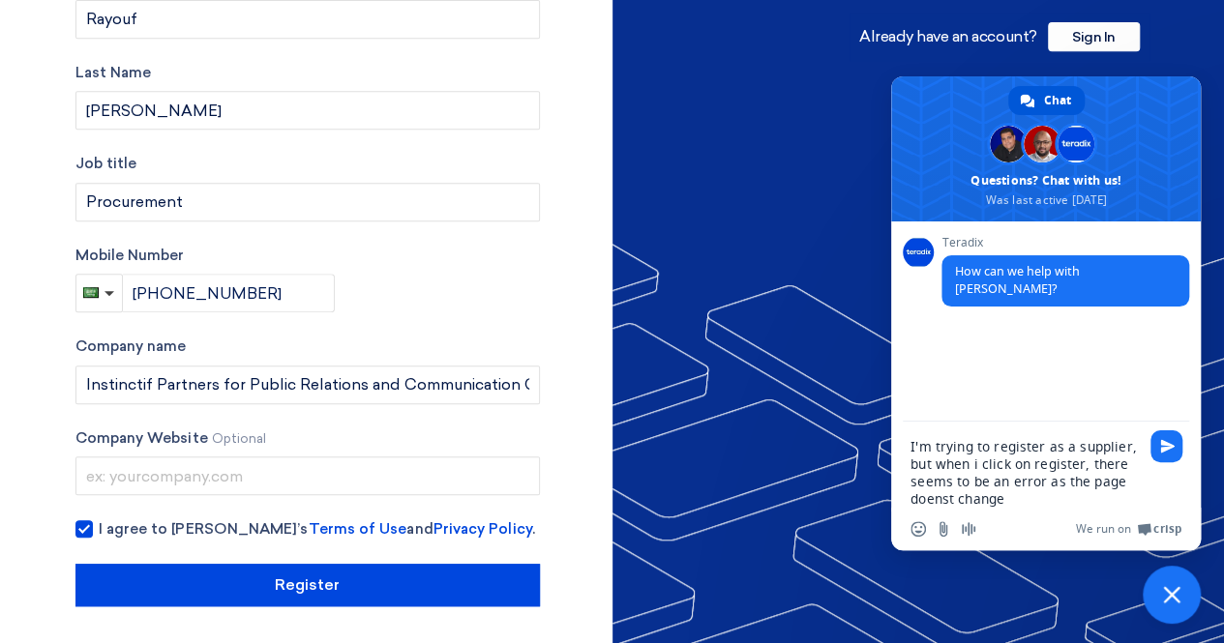
click at [922, 499] on textarea "I'm trying to register as a supplier, but when i click on register, there seems…" at bounding box center [1024, 473] width 228 height 70
click at [1004, 490] on textarea "I'm trying to register as a supplier, but when i click on register, there seems…" at bounding box center [1024, 473] width 228 height 70
click at [1006, 503] on textarea "I'm trying to register as a supplier, but when i click on register, there seems…" at bounding box center [1024, 473] width 228 height 70
type textarea "I'm trying to register as a supplier, but when i click on register, there seems…"
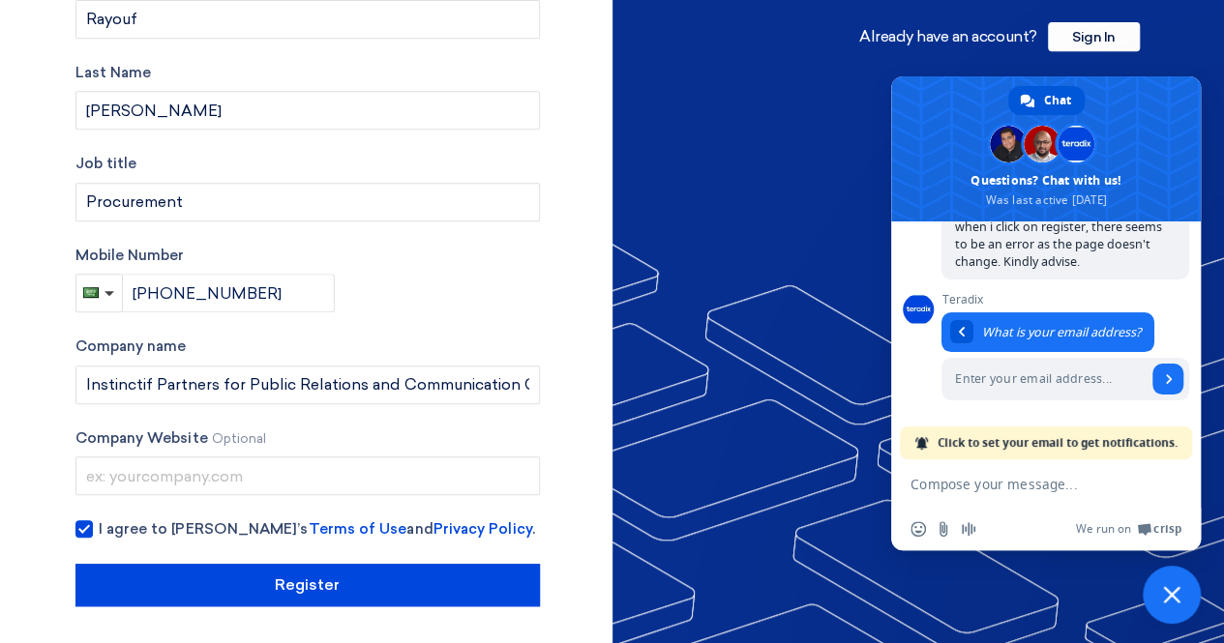
scroll to position [148, 0]
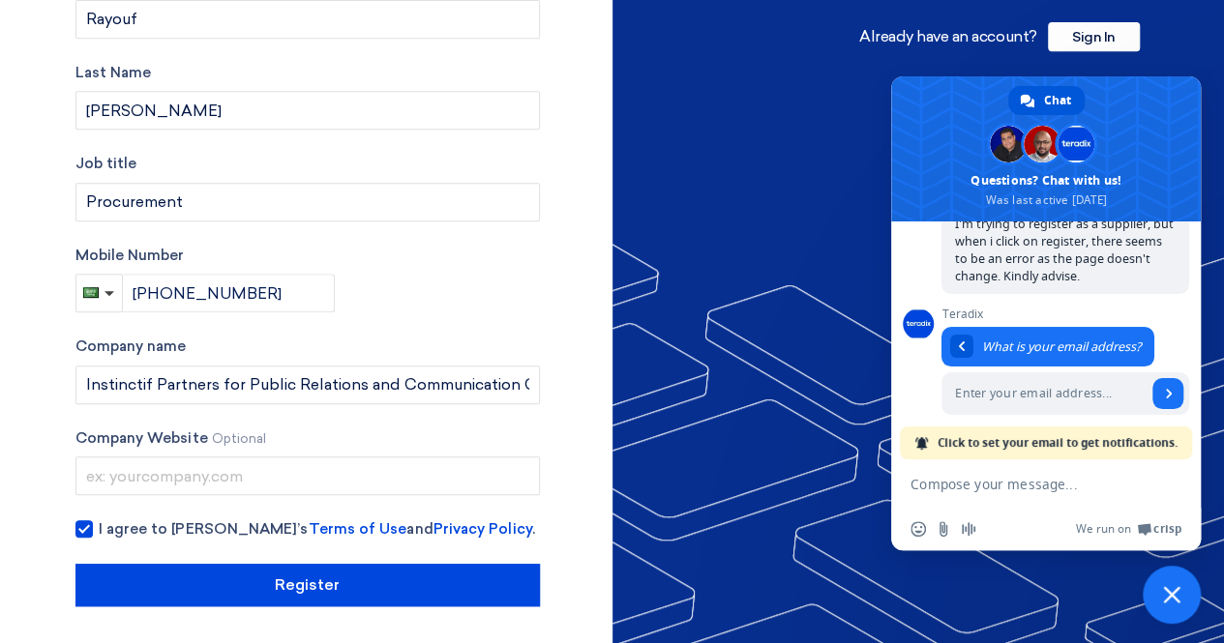
click at [1008, 526] on div "We run on Crisp" at bounding box center [1083, 530] width 195 height 16
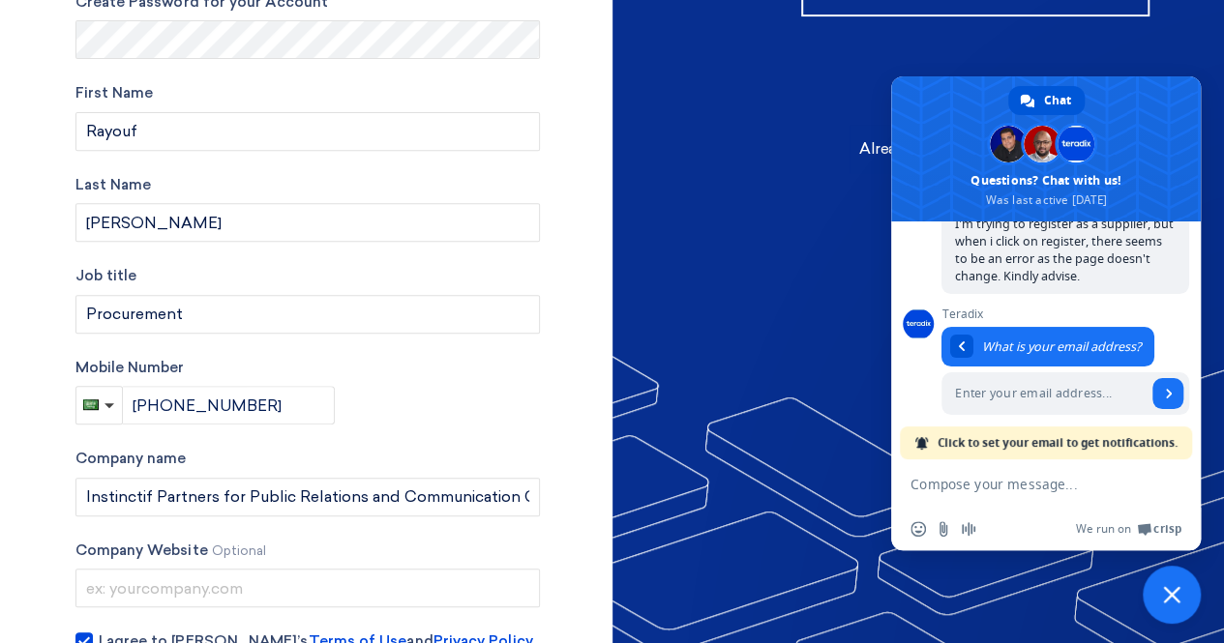
scroll to position [46, 0]
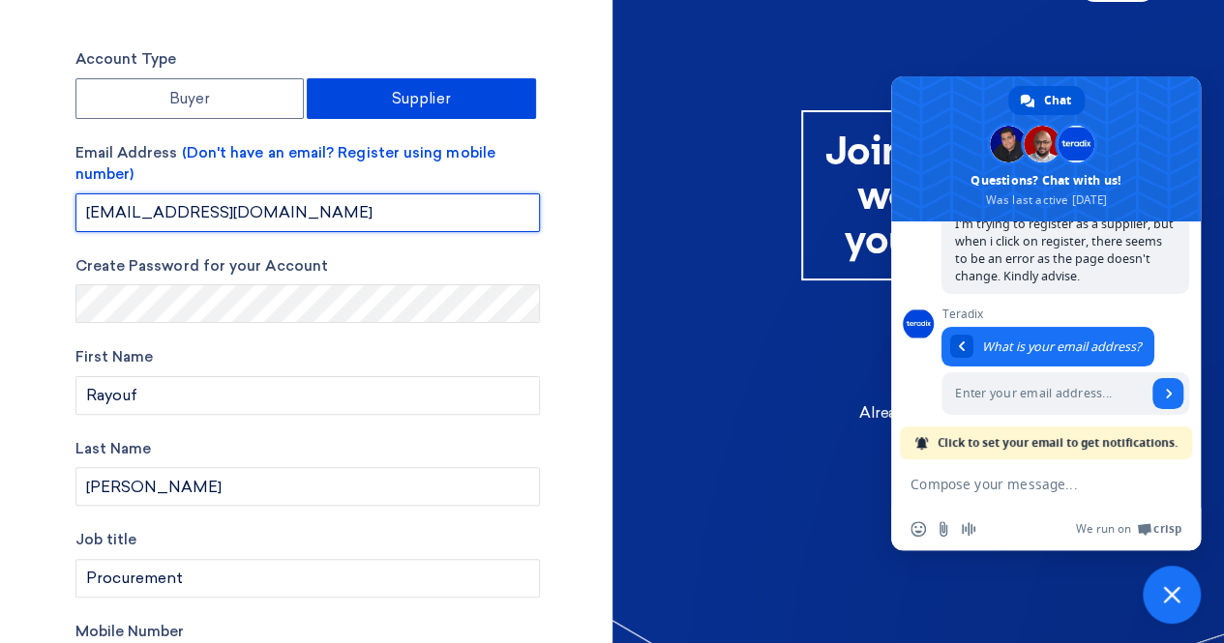
click at [387, 220] on input "KSAprocurement@ipexcellera.com" at bounding box center [307, 213] width 464 height 39
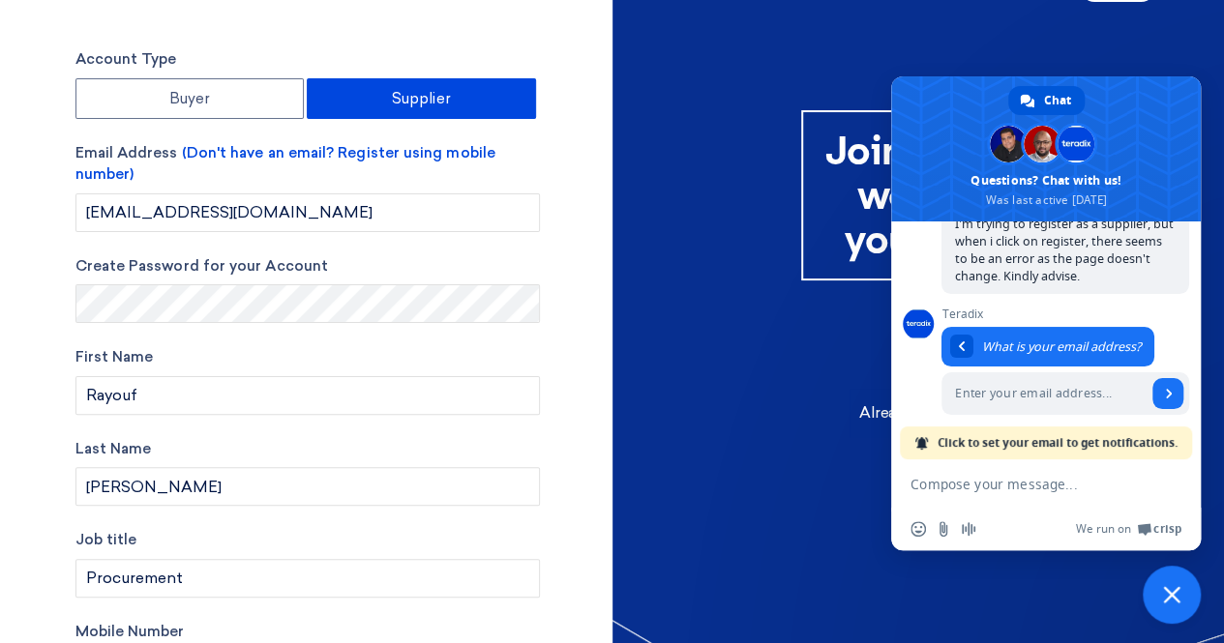
click at [978, 485] on textarea "Compose your message..." at bounding box center [1024, 484] width 228 height 17
paste textarea "KSAprocurement@ipexcellera.com"
type textarea "KSAprocurement@ipexcellera.com"
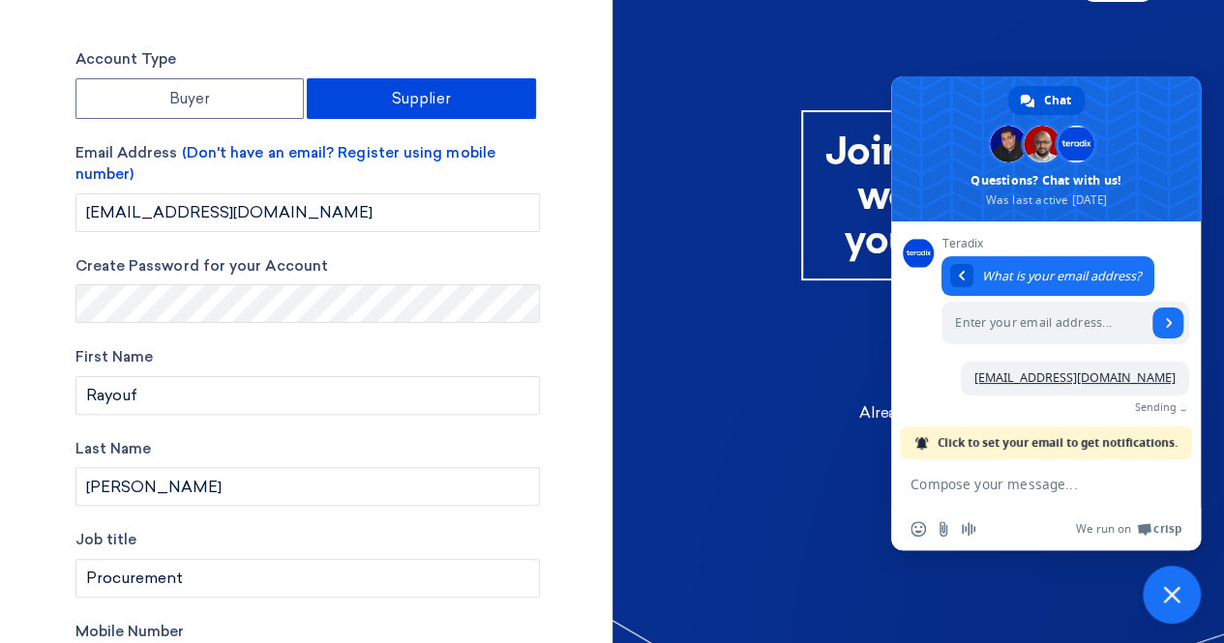
scroll to position [195, 0]
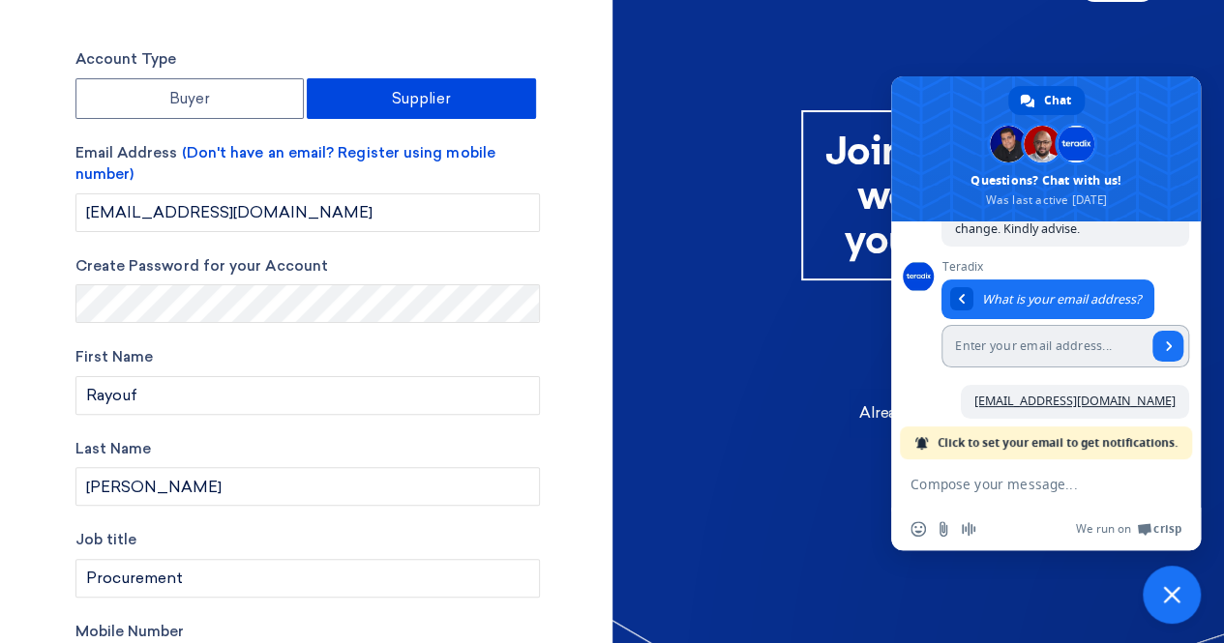
click at [1022, 335] on input "Enter your email address..." at bounding box center [1043, 346] width 205 height 43
paste input "KSAprocurement@ipexcellera.com"
type input "KSAprocurement@ipexcellera.com"
click at [1164, 342] on span "Send" at bounding box center [1169, 347] width 10 height 10
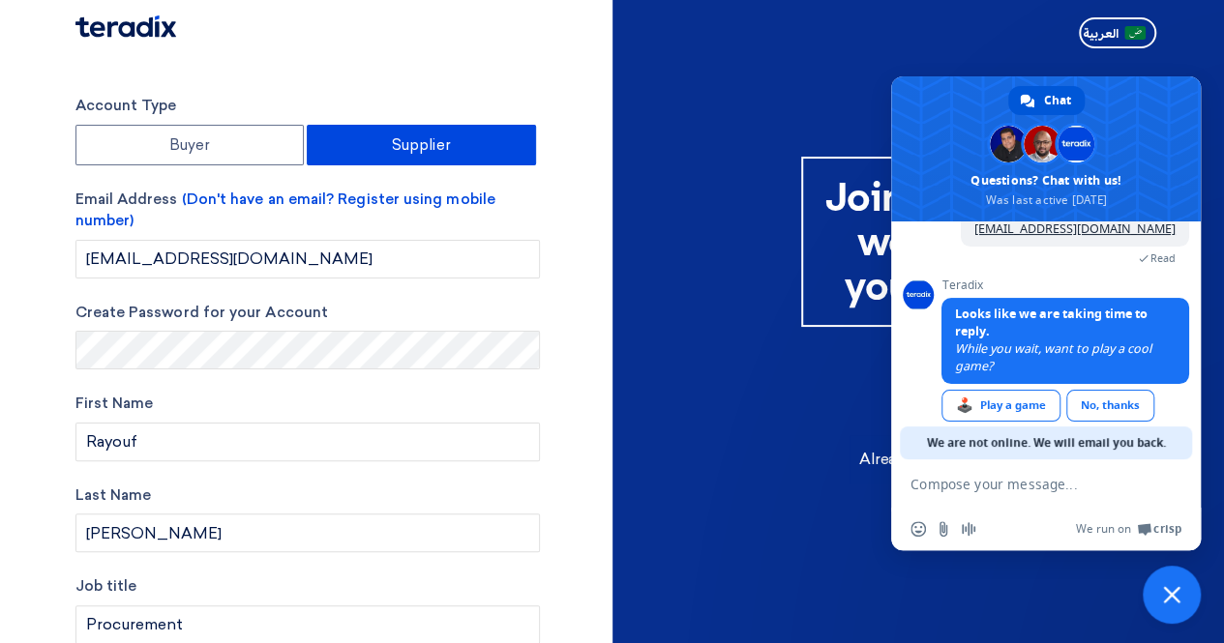
scroll to position [244, 0]
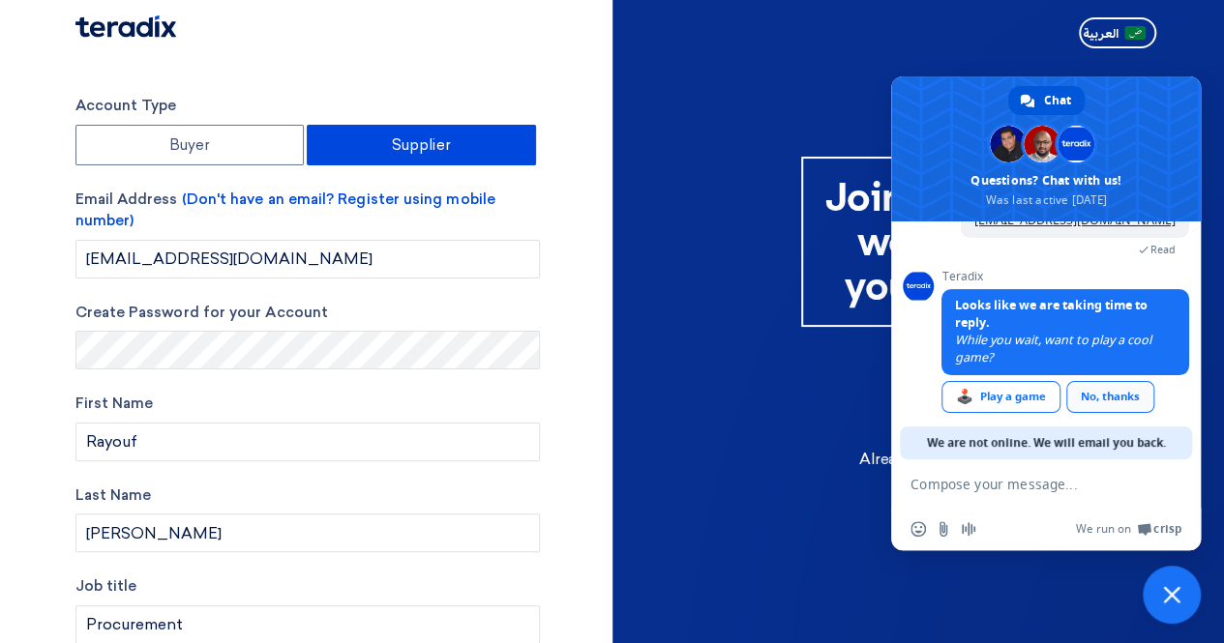
click at [1111, 381] on div "No, thanks" at bounding box center [1110, 397] width 88 height 32
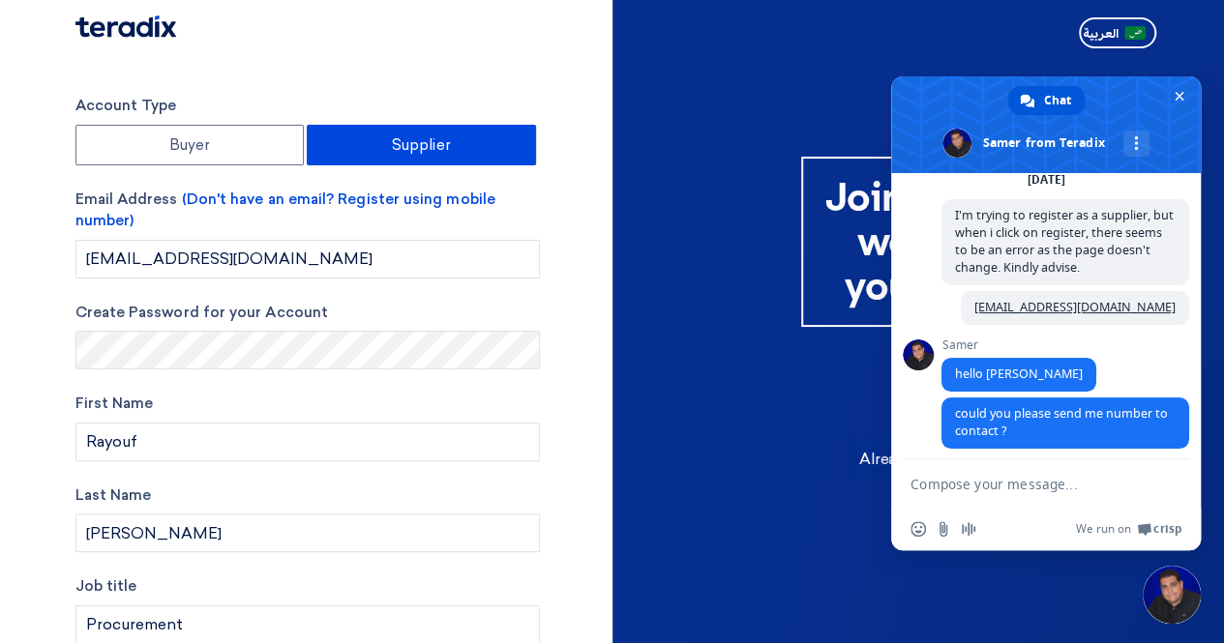
scroll to position [251, 0]
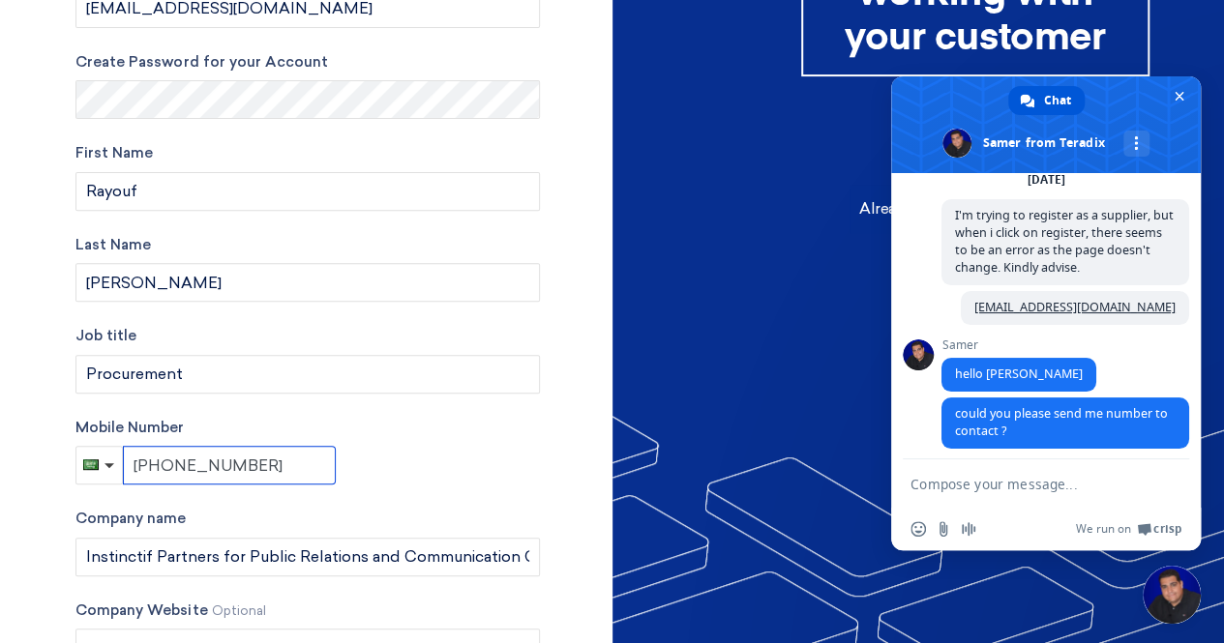
drag, startPoint x: 252, startPoint y: 468, endPoint x: 132, endPoint y: 454, distance: 120.9
click at [132, 454] on input "+966 553973781" at bounding box center [229, 465] width 213 height 39
click at [966, 485] on textarea "Compose your message..." at bounding box center [1024, 484] width 228 height 17
paste textarea "+966 553973781"
type textarea "+966 553973781"
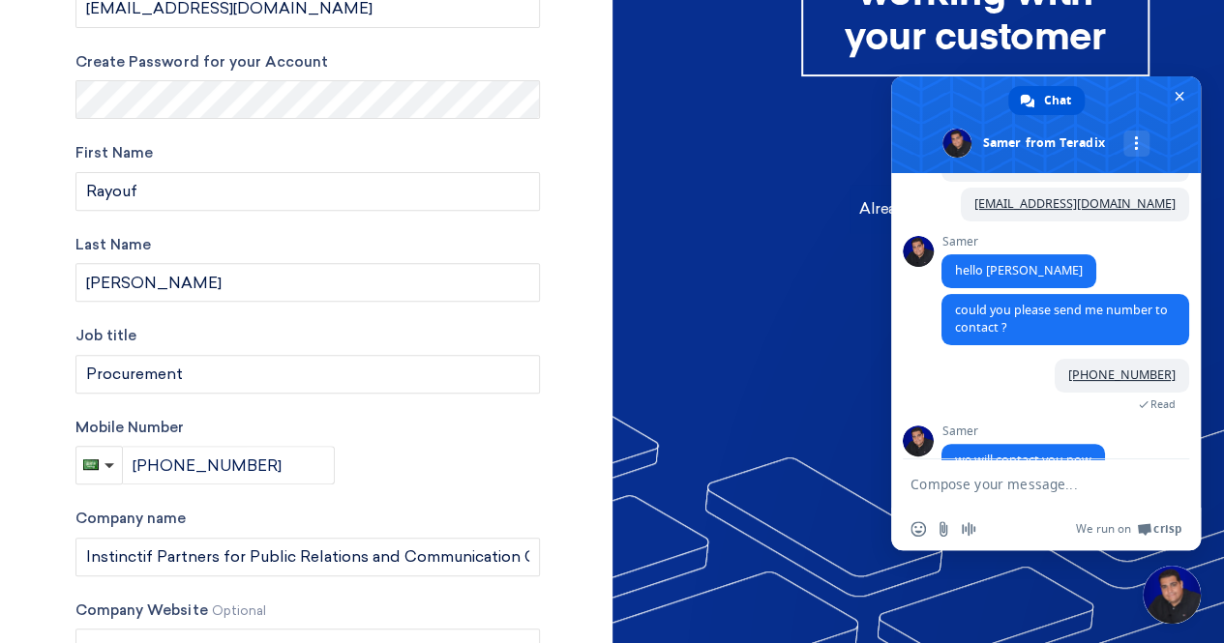
scroll to position [242, 0]
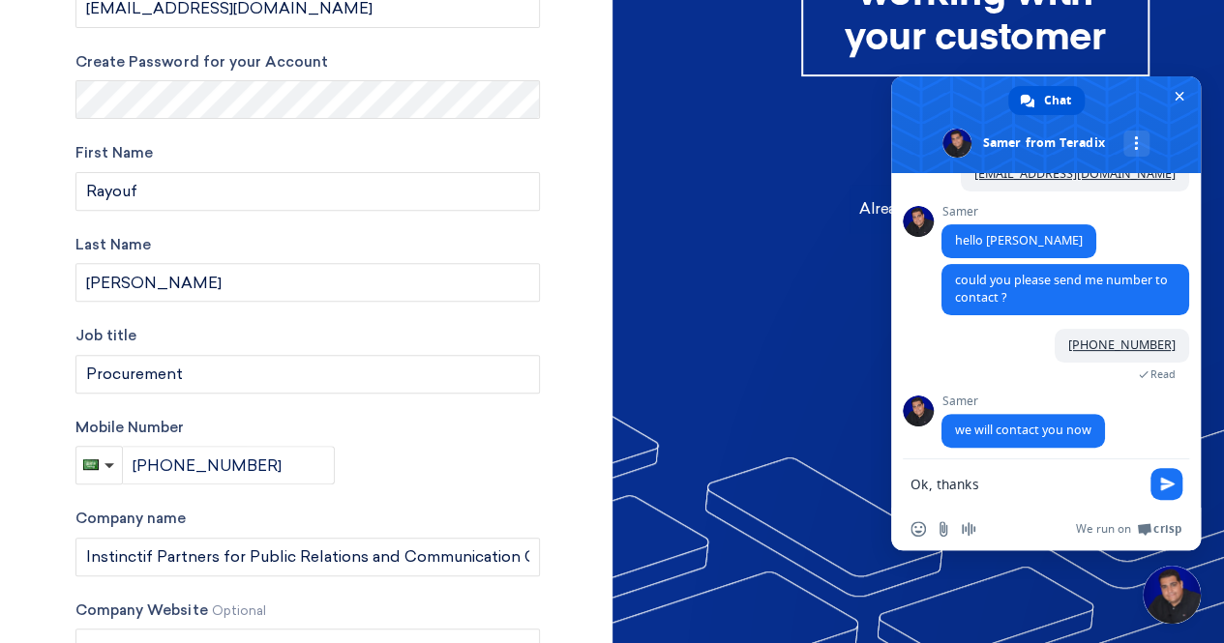
type textarea "Ok, thanks"
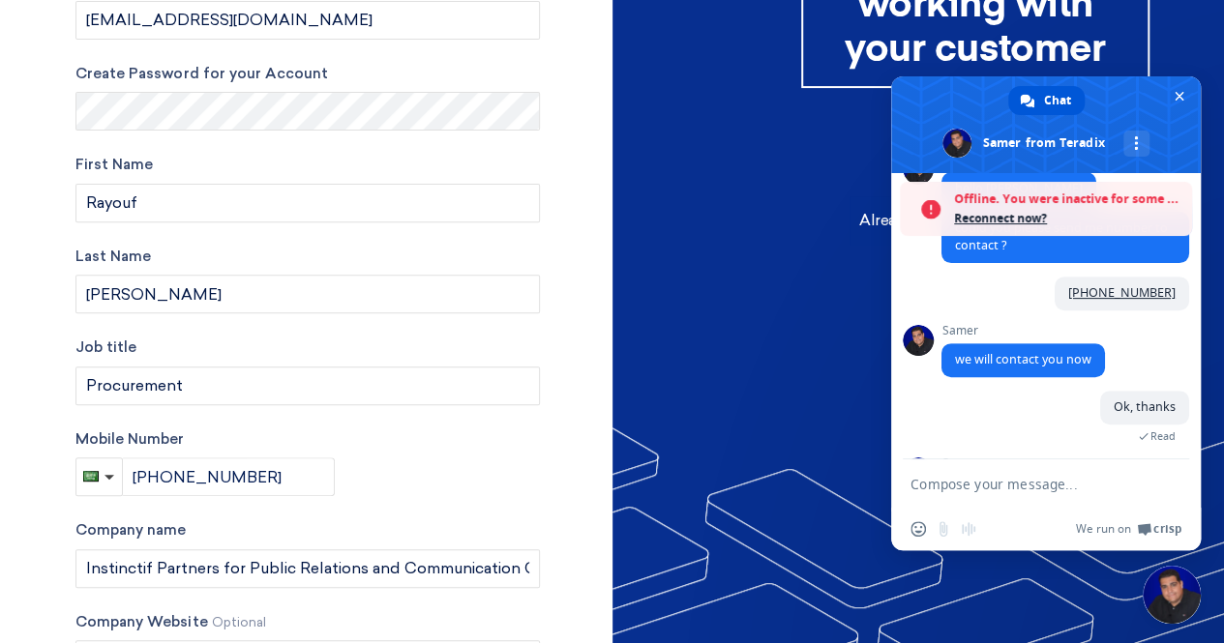
scroll to position [433, 0]
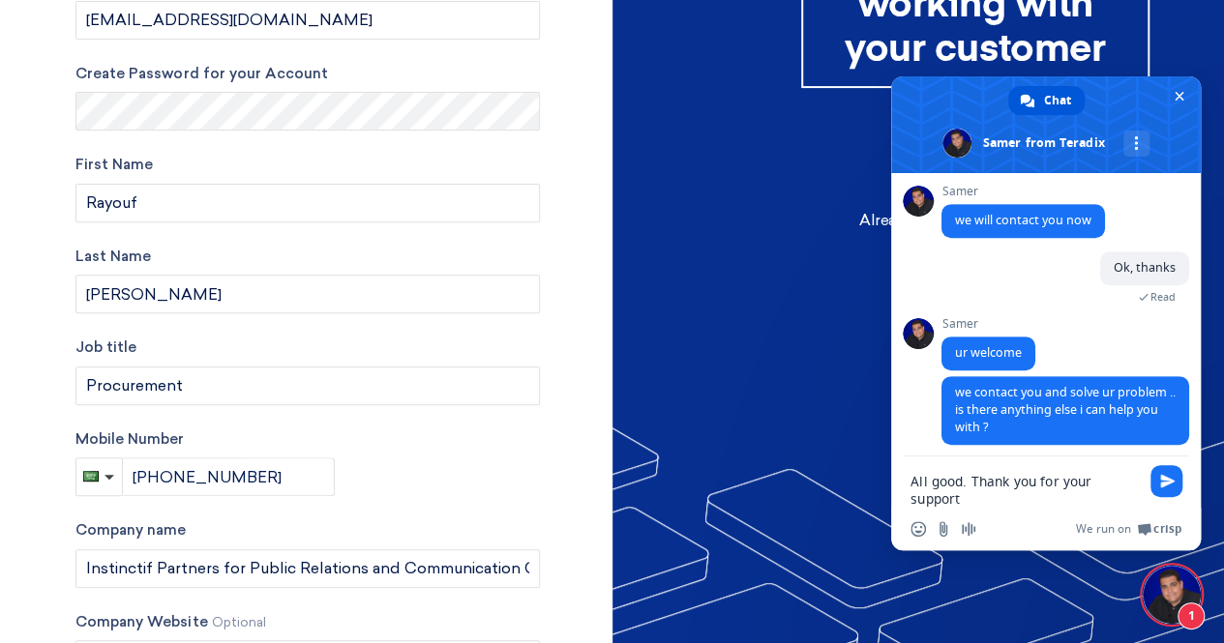
type textarea "All good. Thank you for your support"
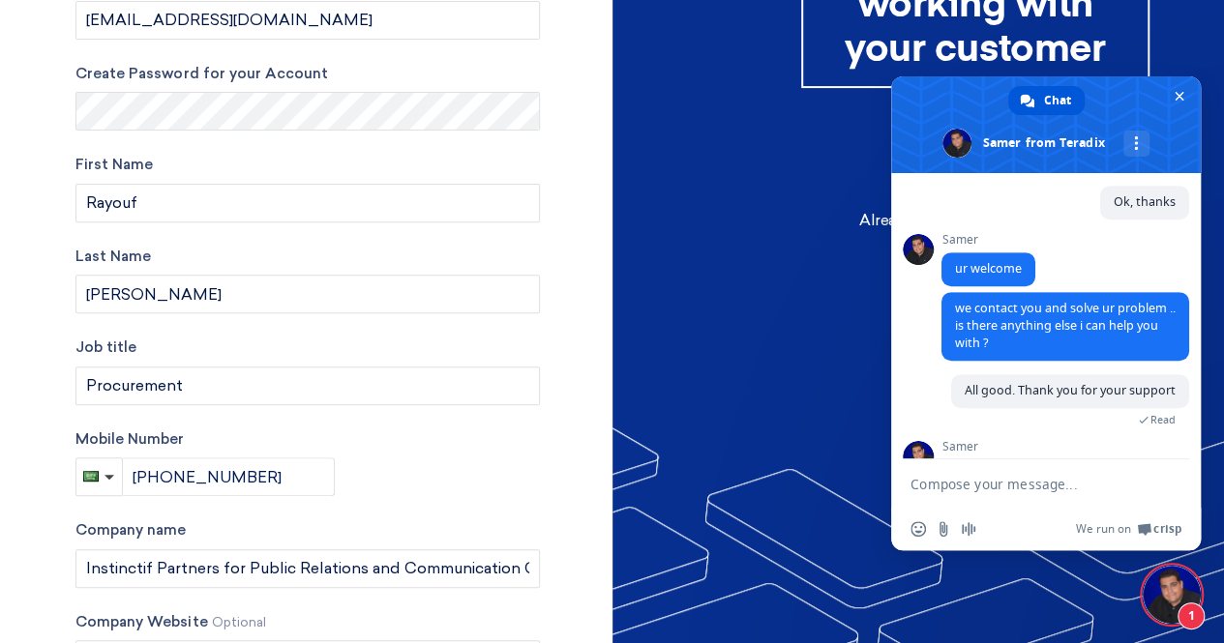
scroll to position [585, 0]
